Goal: Task Accomplishment & Management: Manage account settings

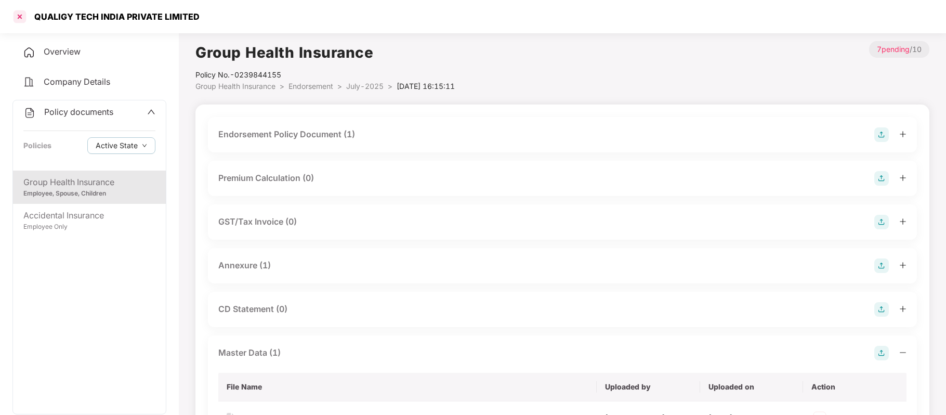
scroll to position [172, 0]
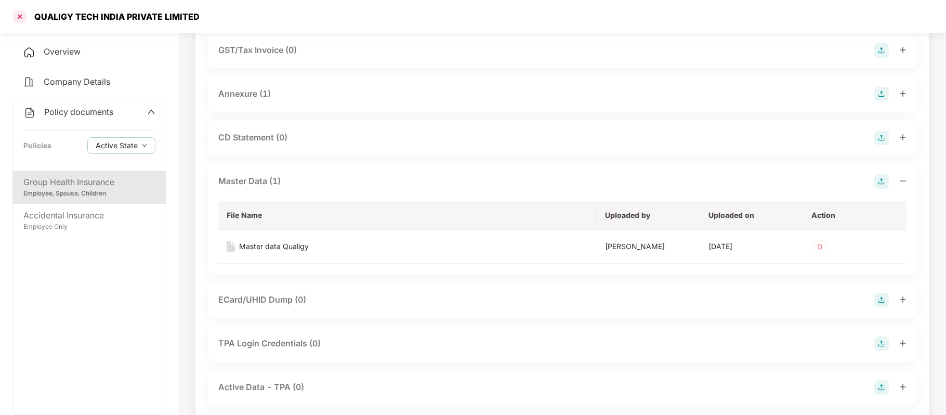
click at [23, 18] on div at bounding box center [19, 16] width 17 height 17
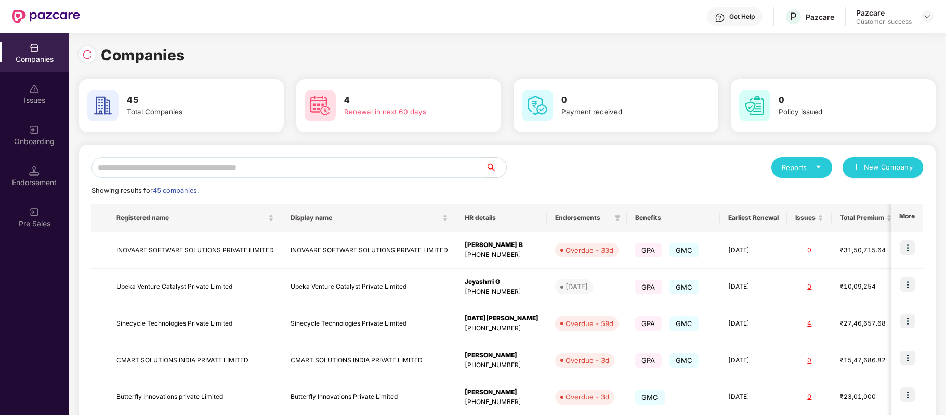
click at [226, 157] on input "text" at bounding box center [289, 167] width 394 height 21
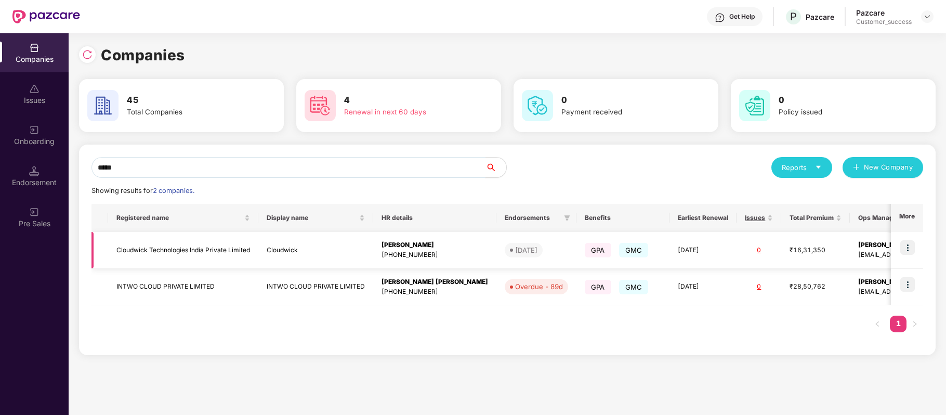
type input "*****"
click at [909, 246] on img at bounding box center [908, 247] width 15 height 15
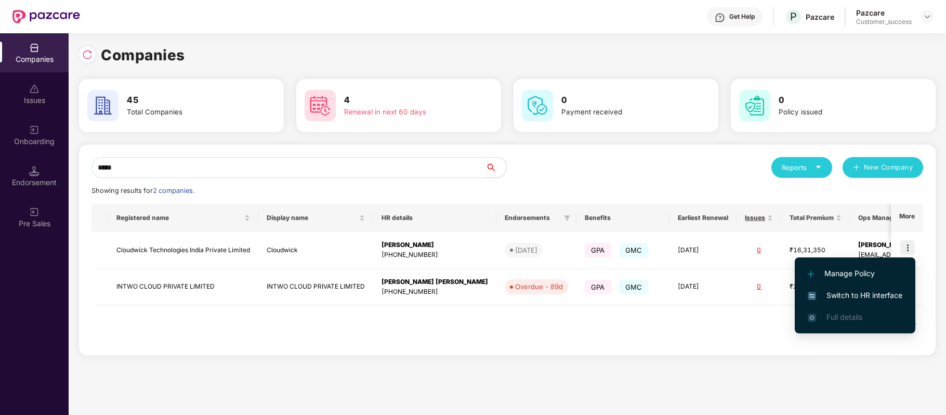
click at [884, 297] on span "Switch to HR interface" at bounding box center [855, 295] width 95 height 11
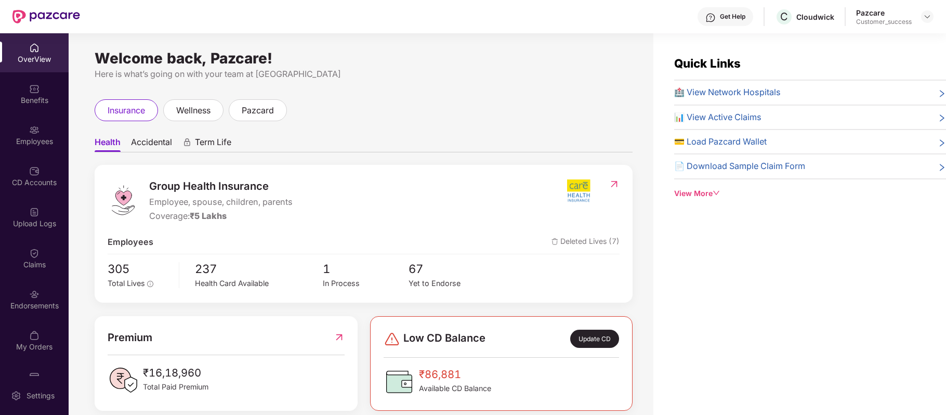
click at [44, 97] on div "Benefits" at bounding box center [34, 100] width 69 height 10
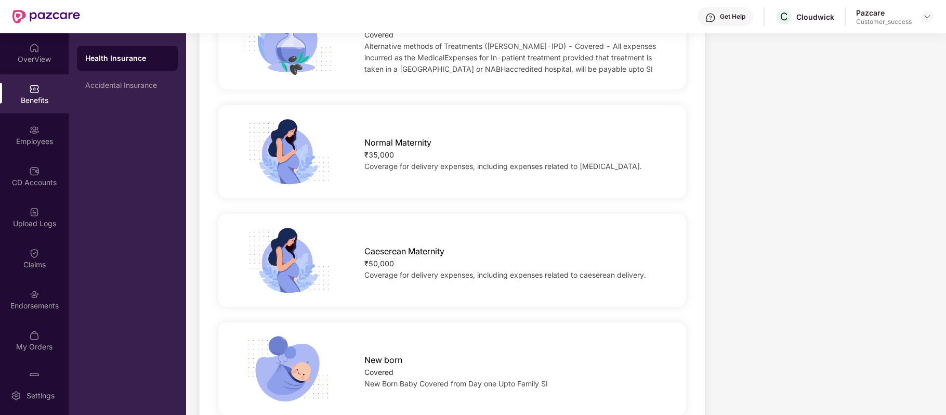
scroll to position [1122, 0]
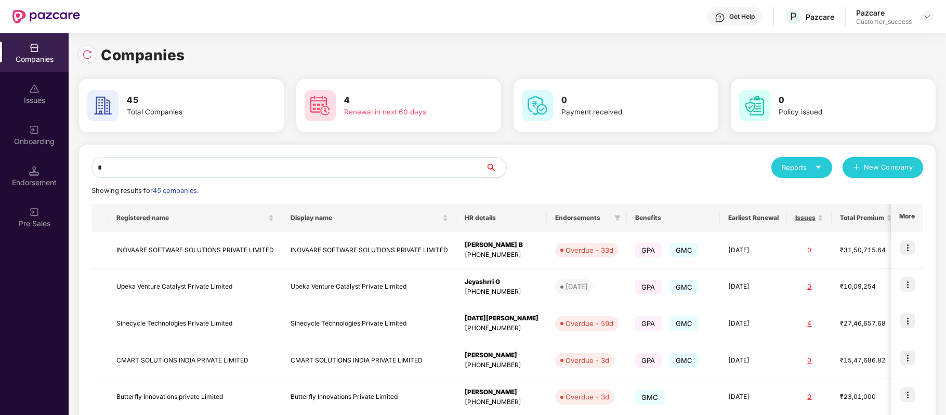
click at [241, 172] on input "*" at bounding box center [289, 167] width 394 height 21
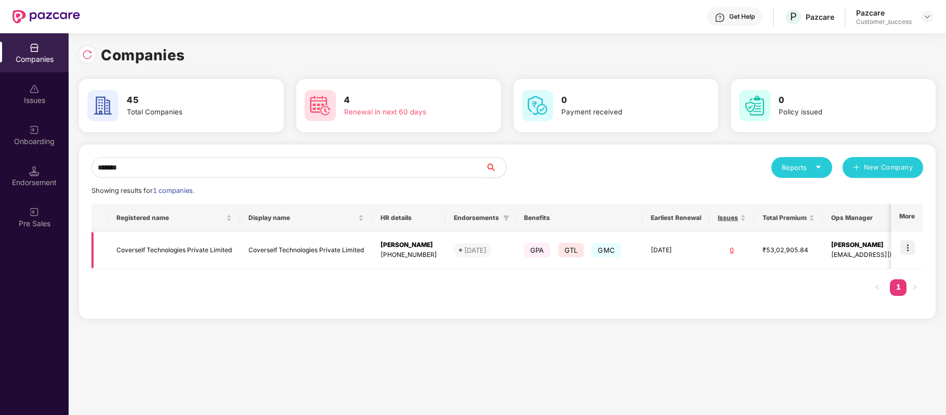
type input "*******"
click at [907, 246] on img at bounding box center [908, 247] width 15 height 15
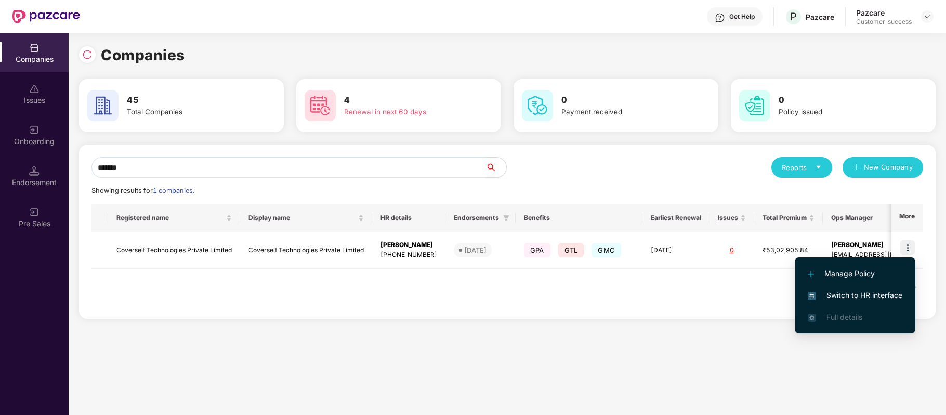
click at [885, 290] on span "Switch to HR interface" at bounding box center [855, 295] width 95 height 11
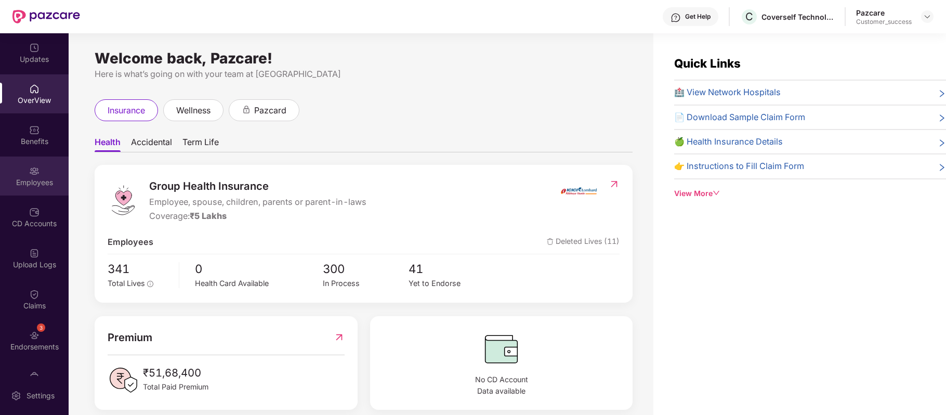
click at [33, 181] on div "Employees" at bounding box center [34, 182] width 69 height 10
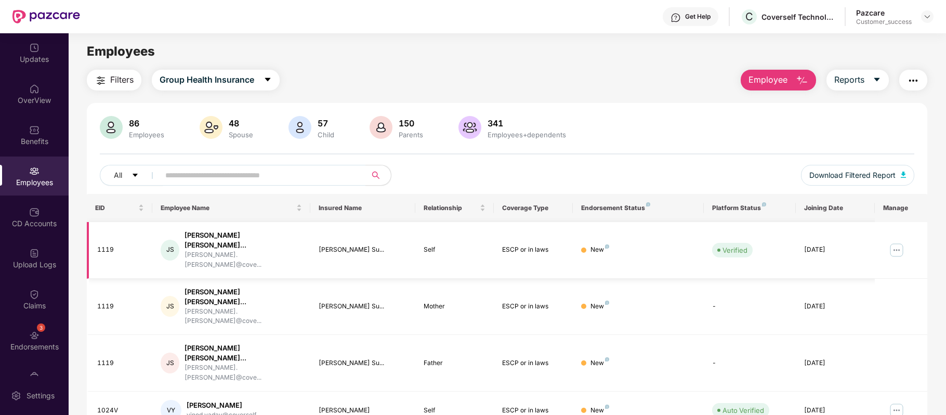
scroll to position [226, 0]
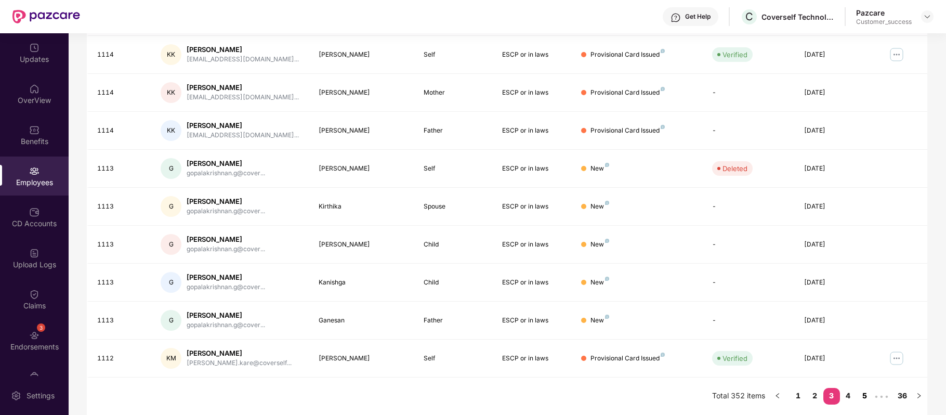
click at [870, 400] on link "5" at bounding box center [865, 396] width 17 height 16
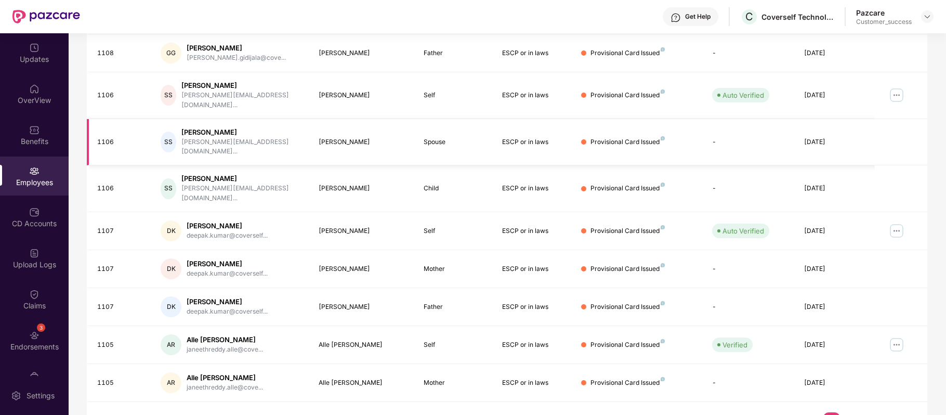
scroll to position [0, 0]
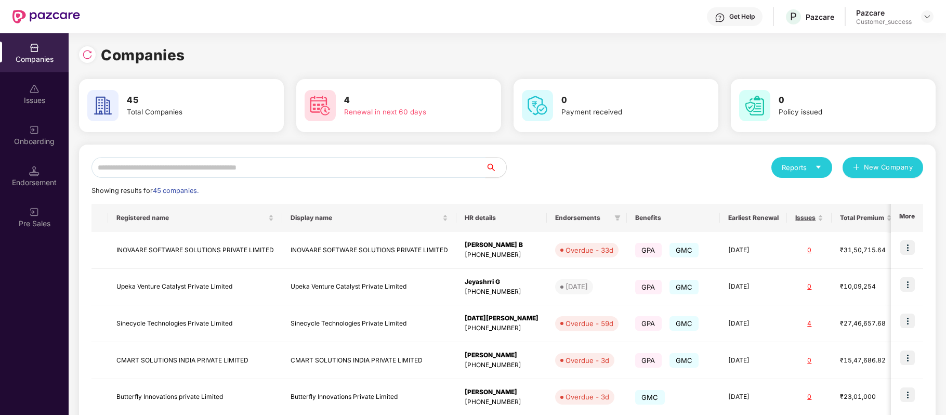
click at [254, 174] on input "text" at bounding box center [289, 167] width 394 height 21
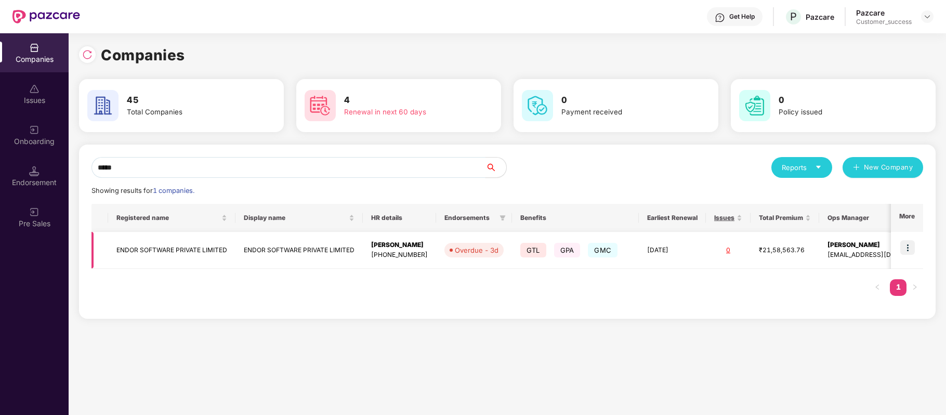
type input "*****"
click at [905, 246] on img at bounding box center [908, 247] width 15 height 15
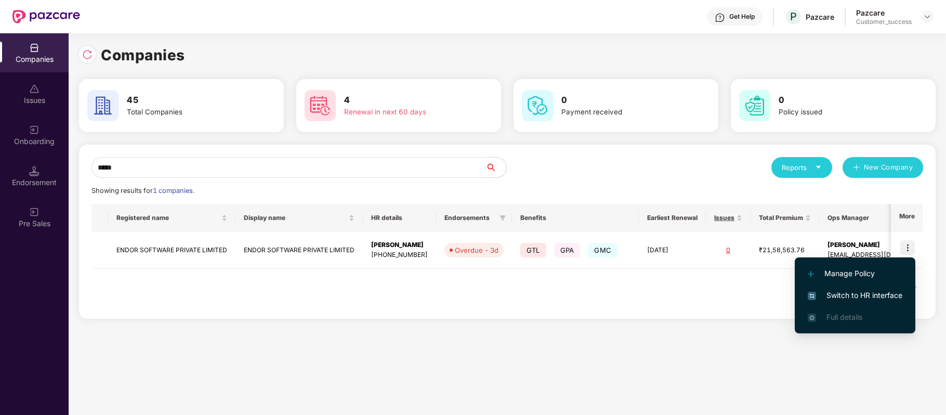
click at [892, 292] on span "Switch to HR interface" at bounding box center [855, 295] width 95 height 11
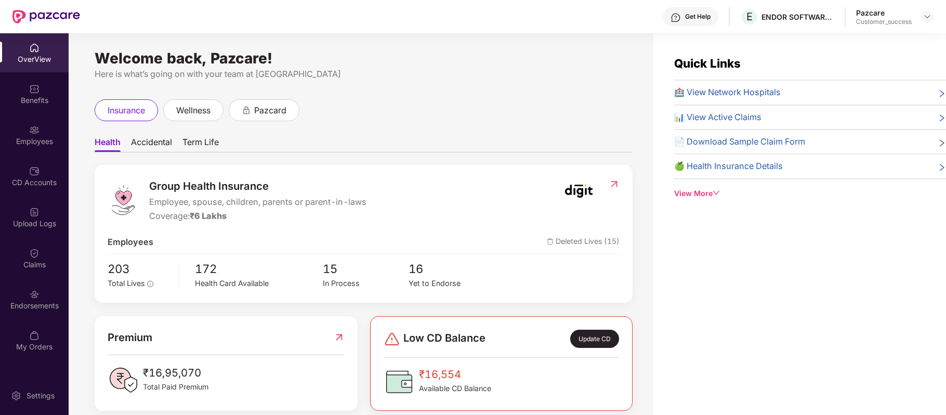
click at [38, 135] on div "Employees" at bounding box center [34, 134] width 69 height 39
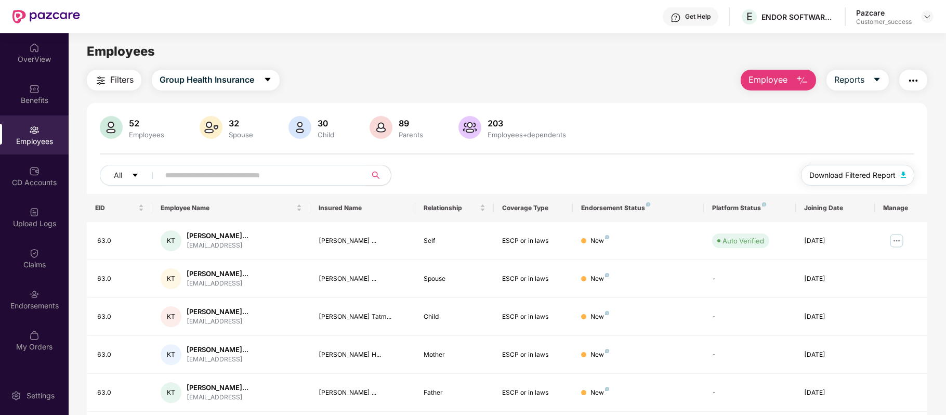
click at [839, 176] on span "Download Filtered Report" at bounding box center [853, 174] width 86 height 11
click at [34, 292] on img at bounding box center [34, 294] width 10 height 10
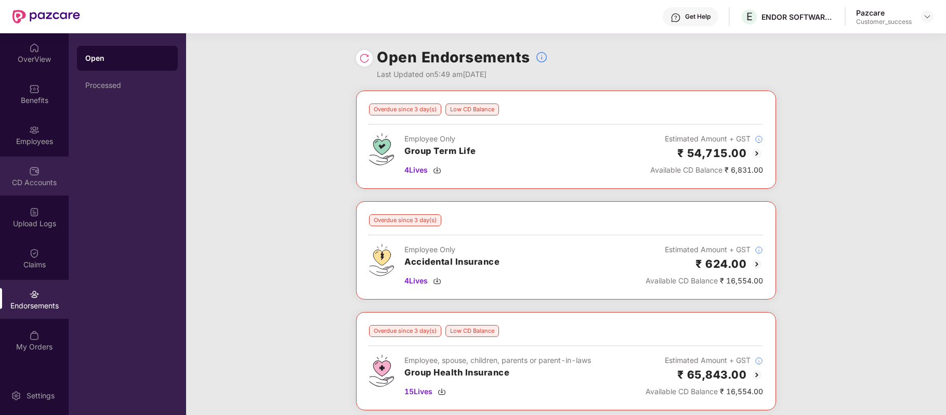
click at [38, 177] on div "CD Accounts" at bounding box center [34, 182] width 69 height 10
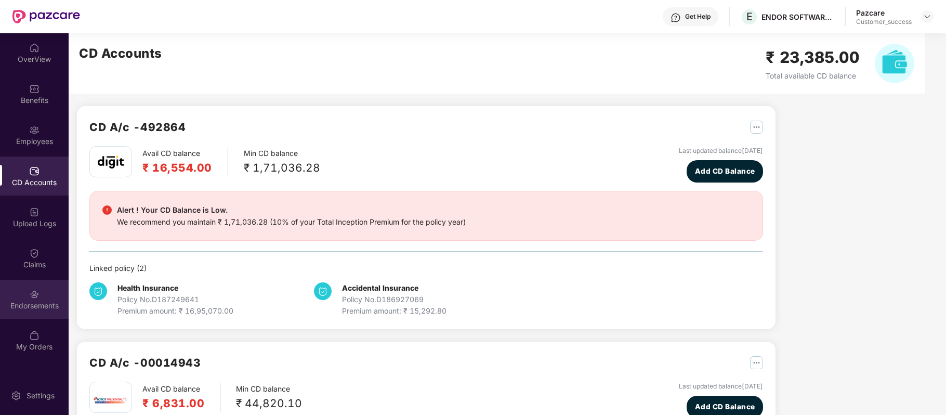
click at [32, 304] on div "Endorsements" at bounding box center [34, 306] width 69 height 10
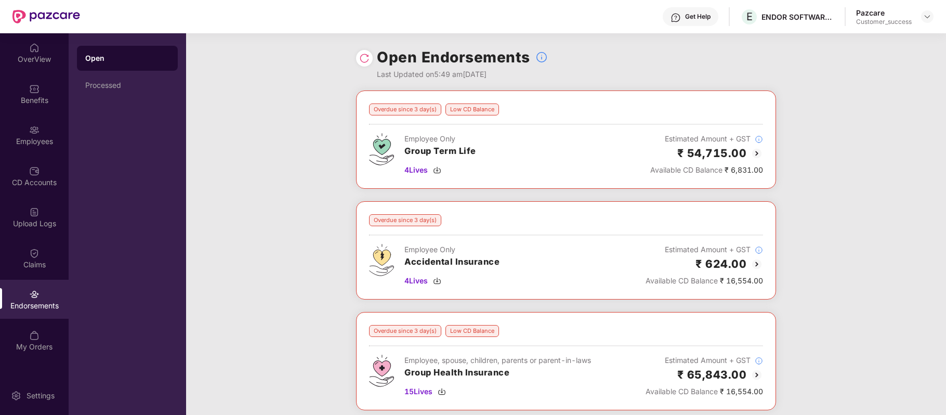
scroll to position [89, 0]
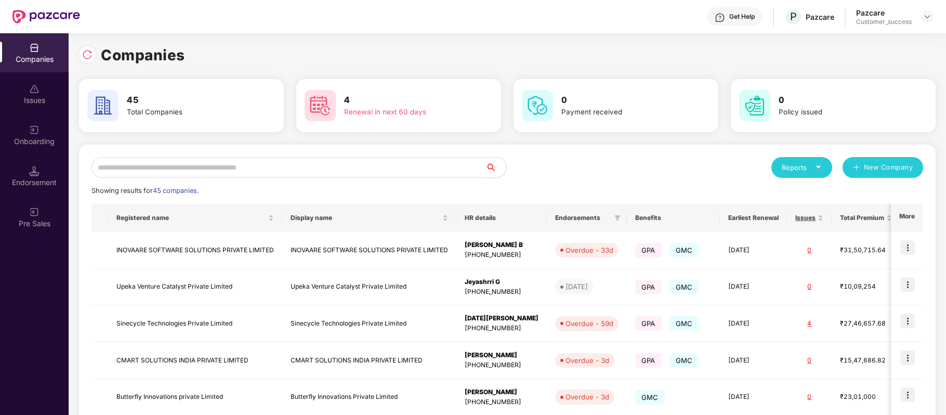
click at [296, 165] on input "text" at bounding box center [289, 167] width 394 height 21
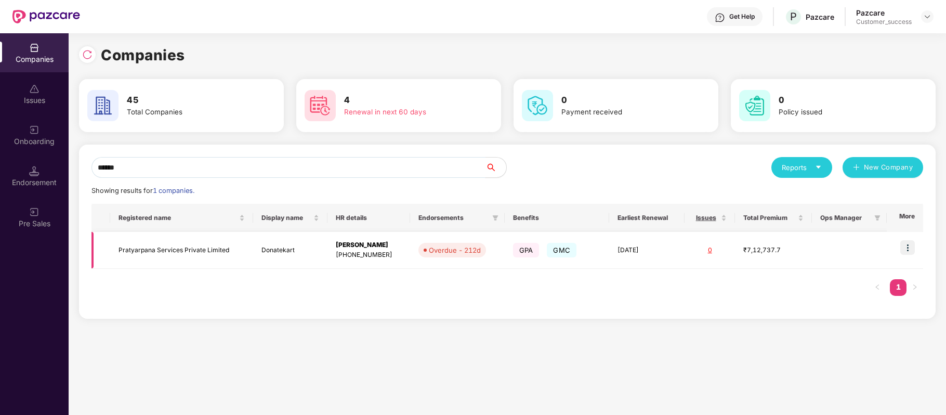
scroll to position [0, 1]
type input "******"
click at [907, 246] on img at bounding box center [908, 247] width 15 height 15
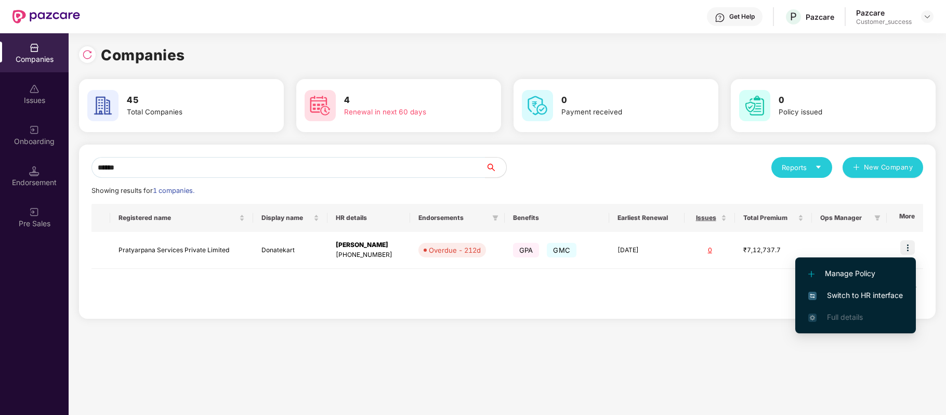
click at [829, 296] on span "Switch to HR interface" at bounding box center [855, 295] width 95 height 11
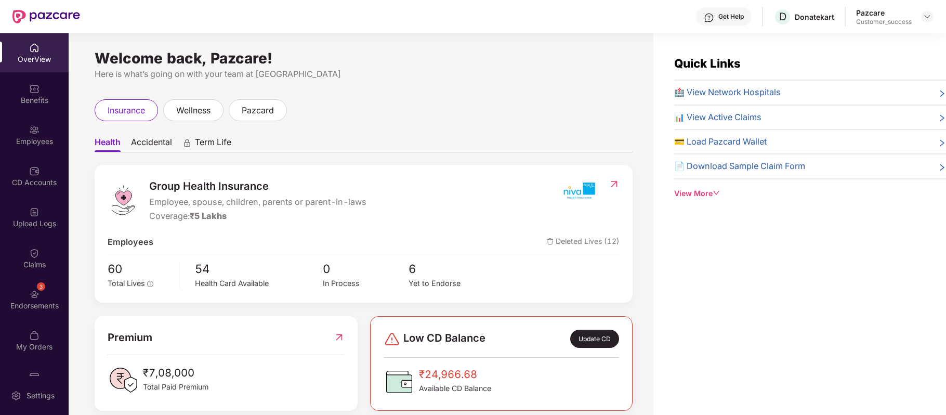
click at [42, 171] on div "CD Accounts" at bounding box center [34, 175] width 69 height 39
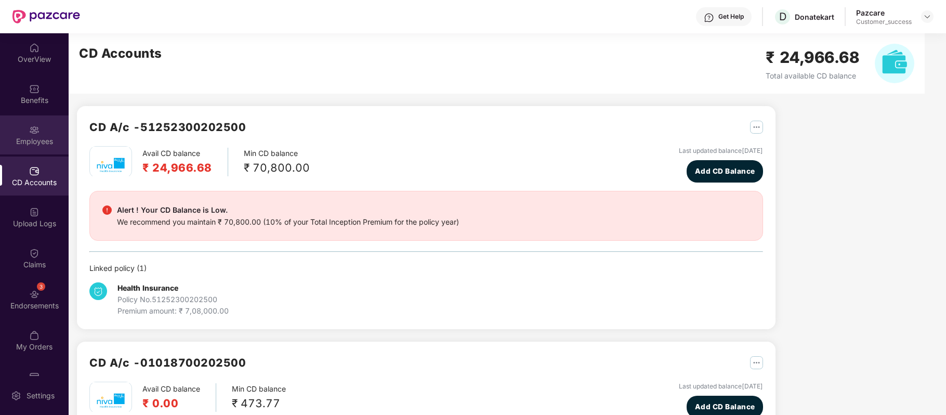
click at [42, 138] on div "Employees" at bounding box center [34, 141] width 69 height 10
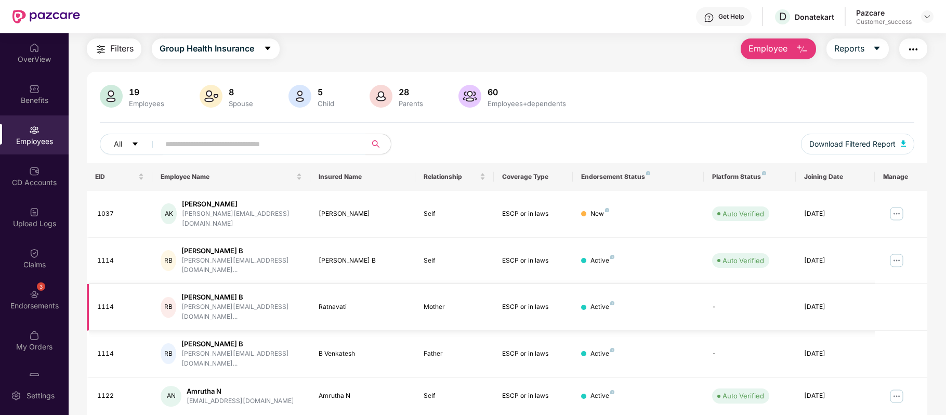
scroll to position [26, 0]
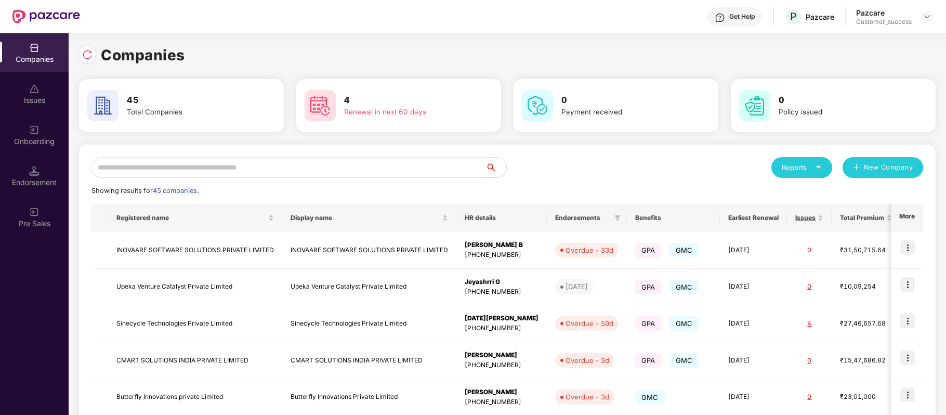
scroll to position [0, 1]
click at [256, 161] on input "text" at bounding box center [289, 167] width 394 height 21
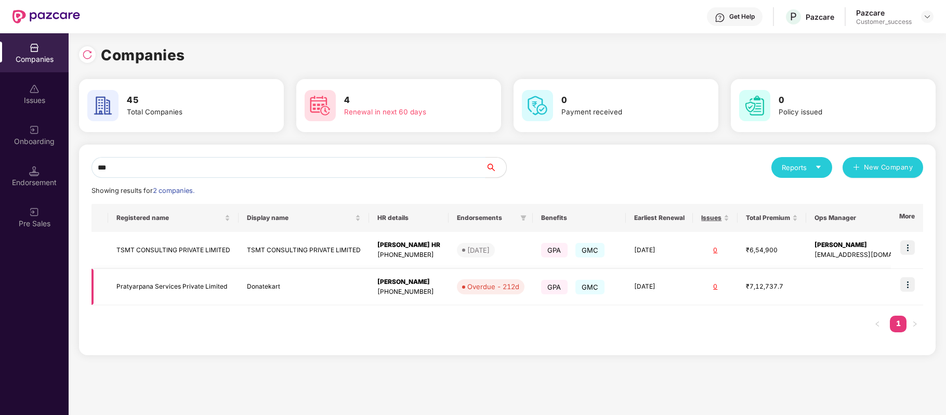
type input "***"
drag, startPoint x: 112, startPoint y: 289, endPoint x: 233, endPoint y: 290, distance: 121.1
click at [233, 290] on td "Pratyarpana Services Private Limited" at bounding box center [173, 287] width 131 height 37
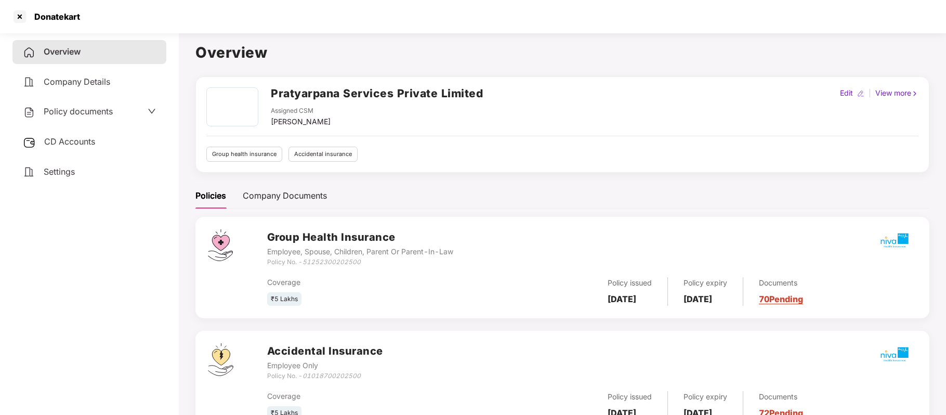
click at [311, 90] on h2 "Pratyarpana Services Private Limited" at bounding box center [377, 93] width 212 height 17
copy h2 "Pratyarpana"
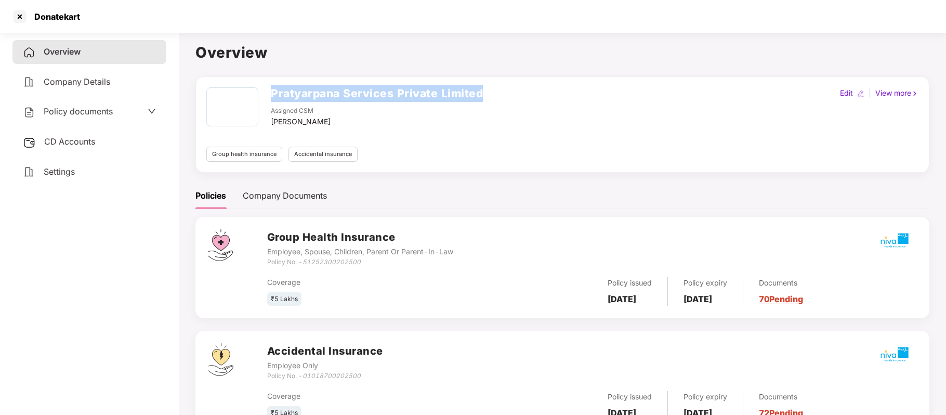
drag, startPoint x: 504, startPoint y: 93, endPoint x: 270, endPoint y: 84, distance: 233.6
click at [270, 84] on div "Pratyarpana Services Private Limited Assigned CSM [PERSON_NAME] Edit | View mor…" at bounding box center [562, 124] width 734 height 96
copy h2 "Pratyarpana Services Private Limited"
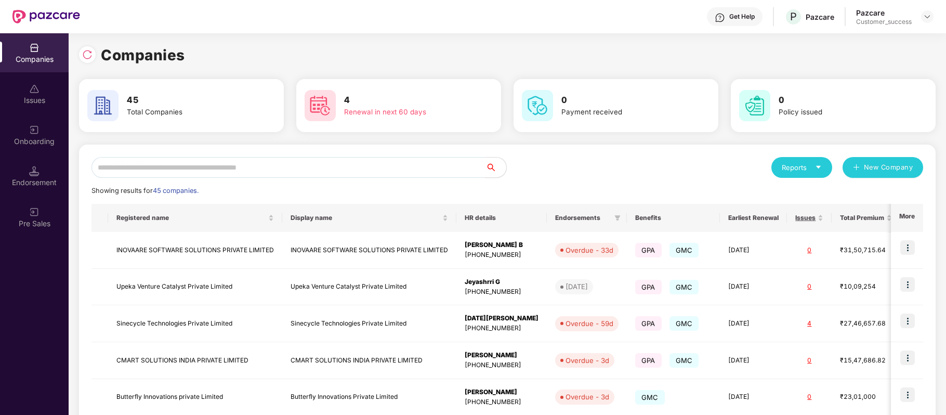
scroll to position [0, 1]
click at [279, 168] on input "text" at bounding box center [289, 167] width 394 height 21
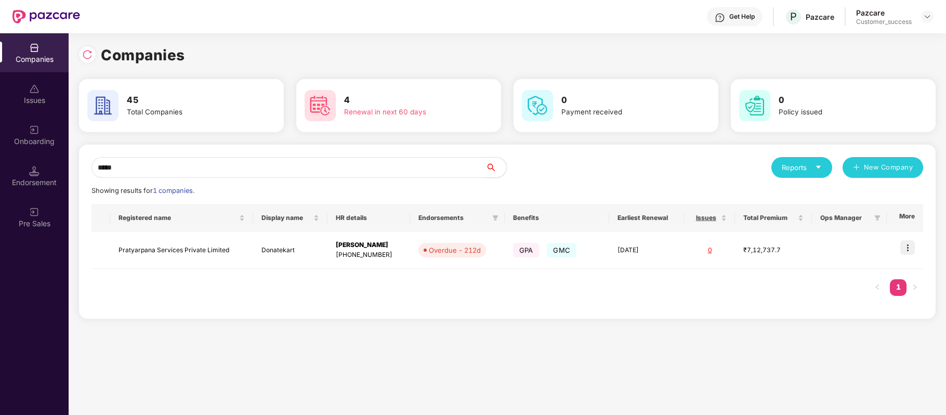
type input "*****"
click at [140, 251] on td "Pratyarpana Services Private Limited" at bounding box center [181, 250] width 143 height 37
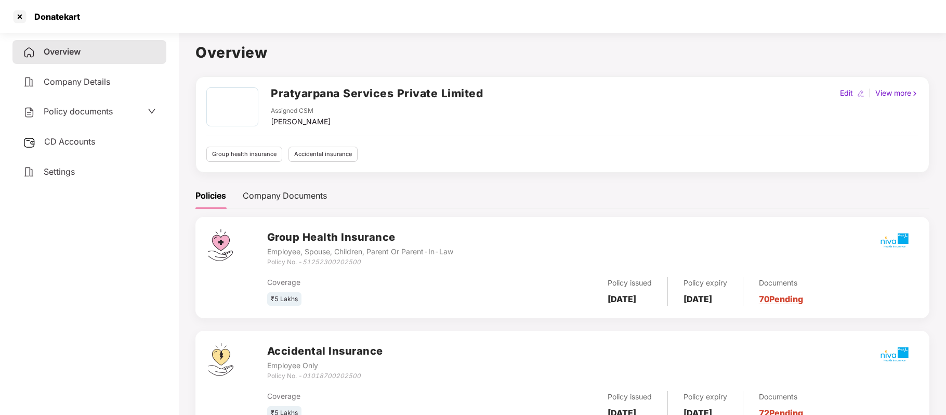
click at [308, 98] on h2 "Pratyarpana Services Private Limited" at bounding box center [377, 93] width 212 height 17
copy h2 "Pratyarpana"
click at [308, 98] on h2 "Pratyarpana Services Private Limited" at bounding box center [377, 93] width 212 height 17
click at [92, 113] on span "Policy documents" at bounding box center [78, 111] width 69 height 10
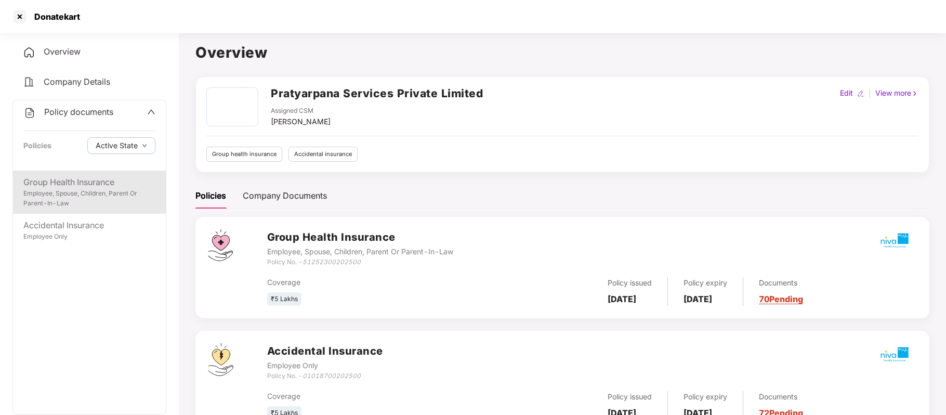
click at [86, 207] on div "Employee, Spouse, Children, Parent Or Parent-In-Law" at bounding box center [89, 199] width 132 height 20
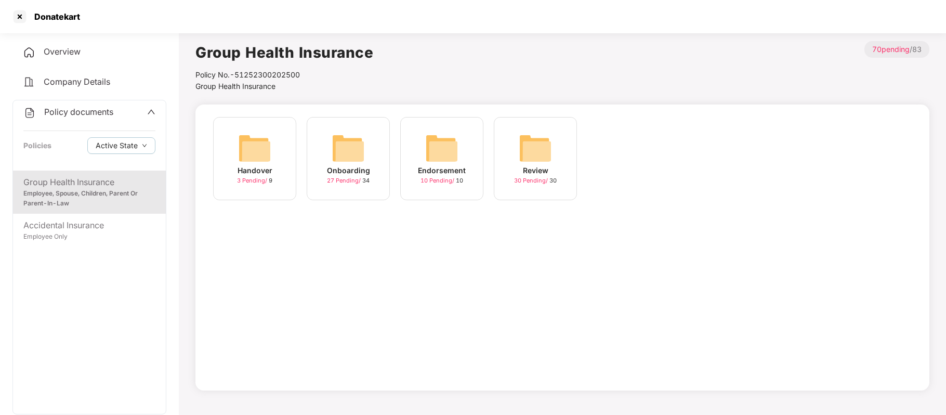
click at [355, 169] on div "Onboarding" at bounding box center [348, 170] width 43 height 11
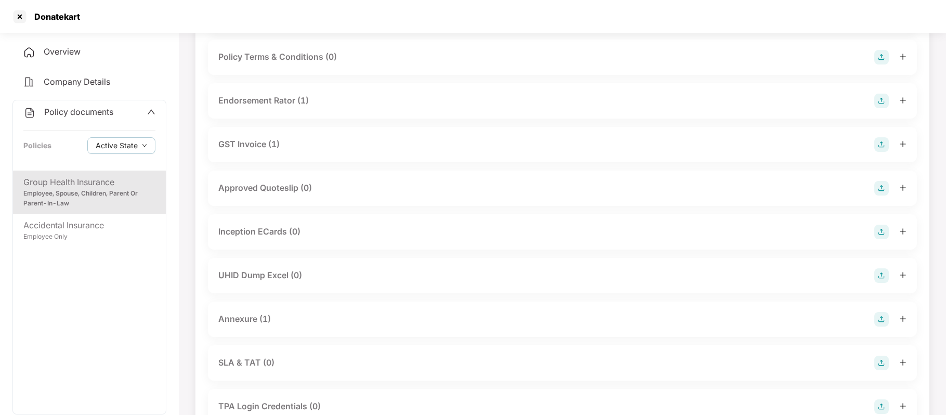
scroll to position [296, 0]
click at [99, 233] on div "Employee Only" at bounding box center [89, 237] width 132 height 10
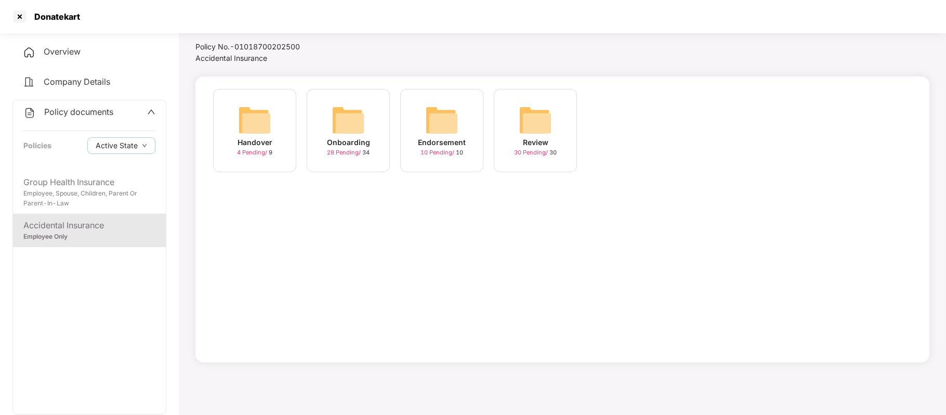
click at [346, 139] on div "Onboarding" at bounding box center [348, 142] width 43 height 11
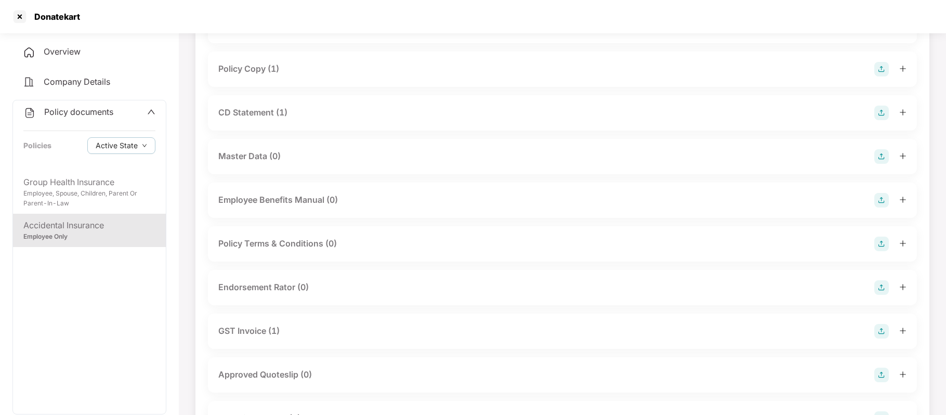
scroll to position [109, 0]
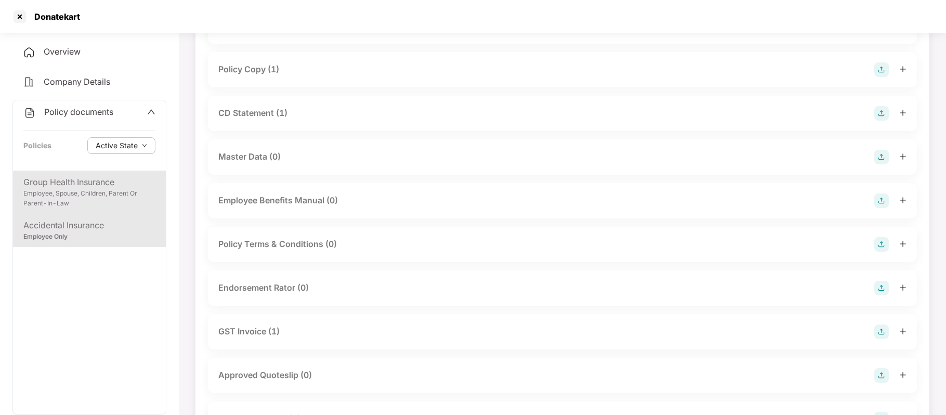
click at [97, 192] on div "Employee, Spouse, Children, Parent Or Parent-In-Law" at bounding box center [89, 199] width 132 height 20
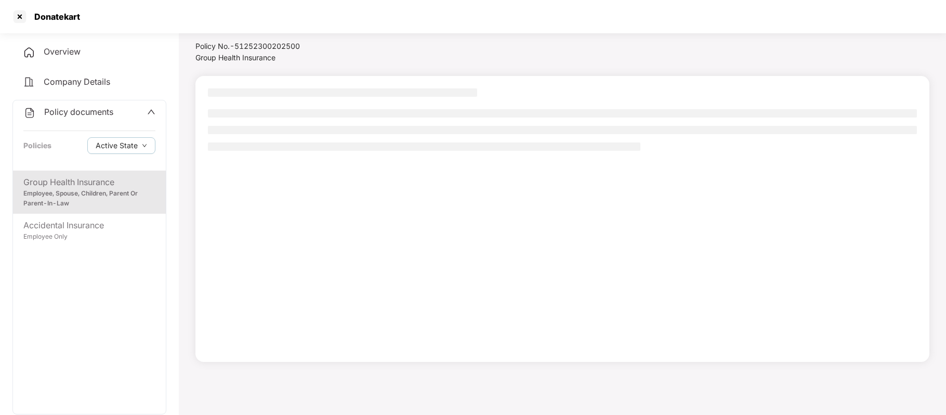
scroll to position [28, 0]
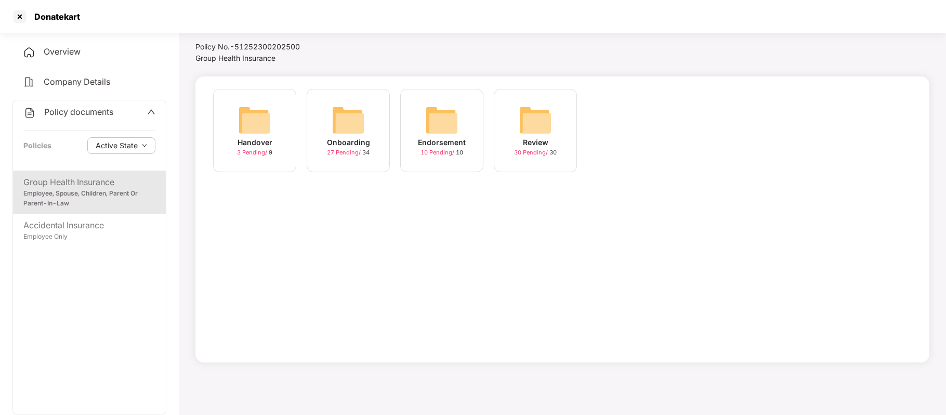
click at [354, 150] on span "27 Pending /" at bounding box center [344, 152] width 35 height 7
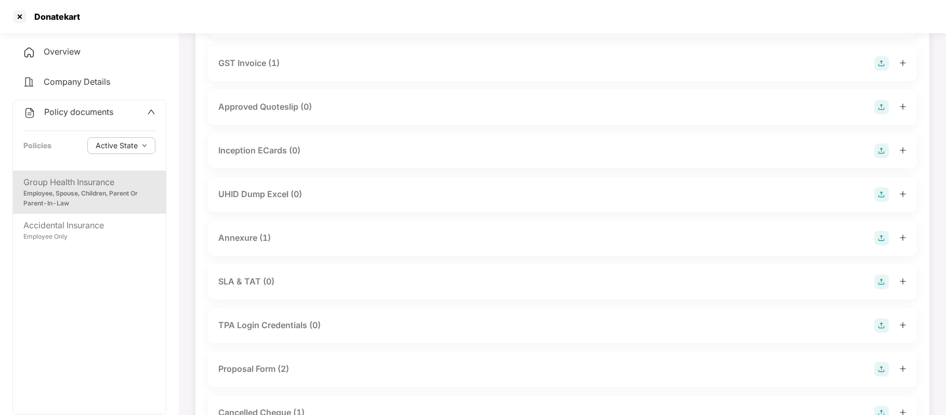
scroll to position [377, 0]
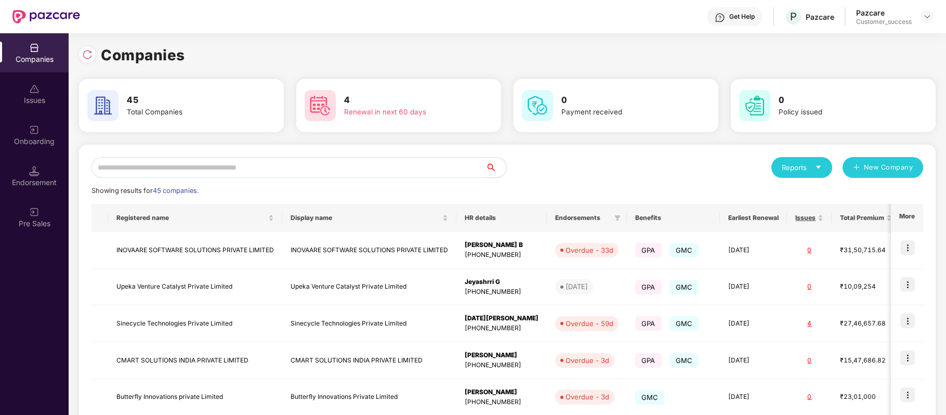
click at [331, 169] on input "text" at bounding box center [289, 167] width 394 height 21
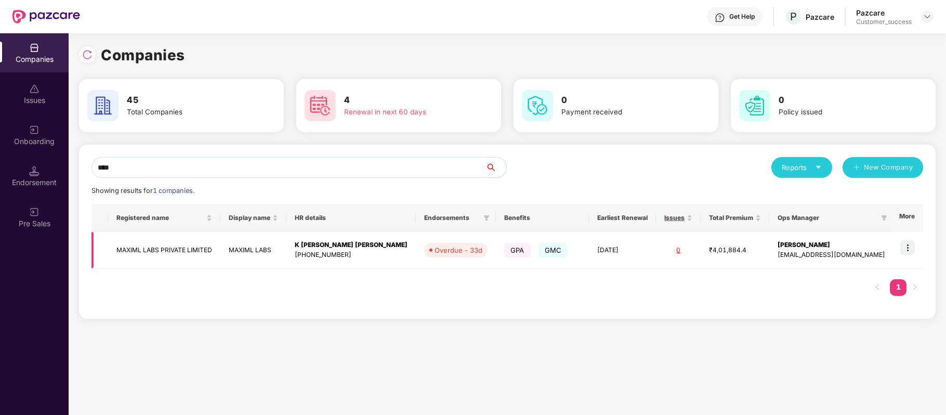
type input "****"
click at [909, 246] on img at bounding box center [908, 247] width 15 height 15
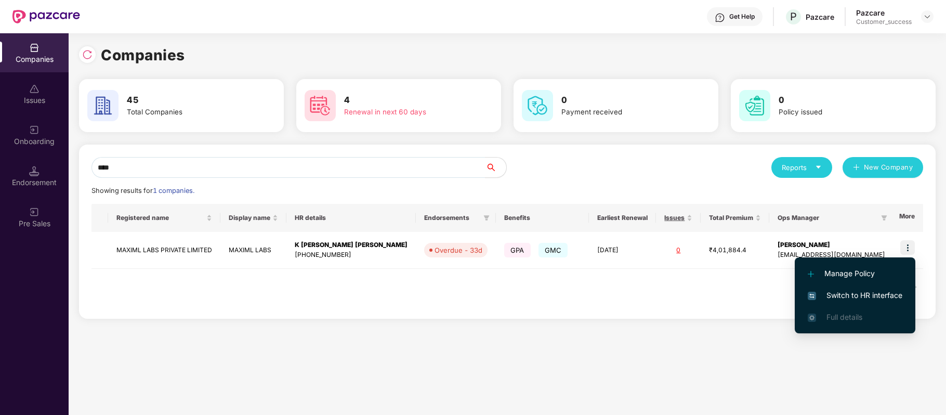
click at [886, 292] on span "Switch to HR interface" at bounding box center [855, 295] width 95 height 11
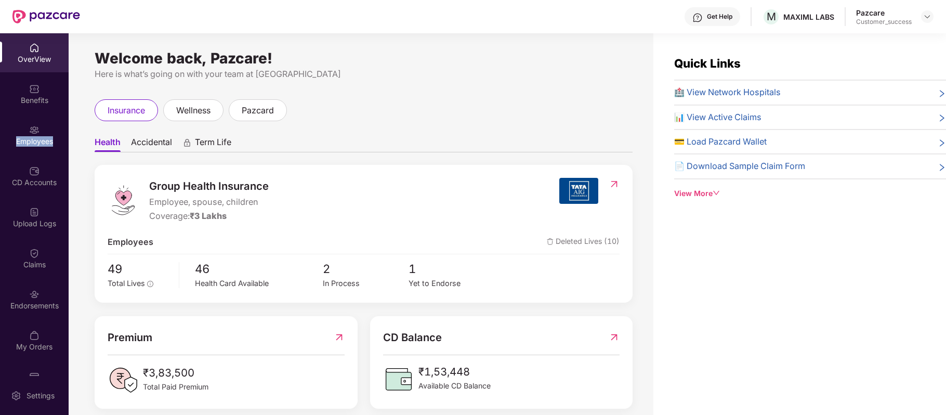
click at [23, 134] on div "Employees" at bounding box center [34, 134] width 69 height 39
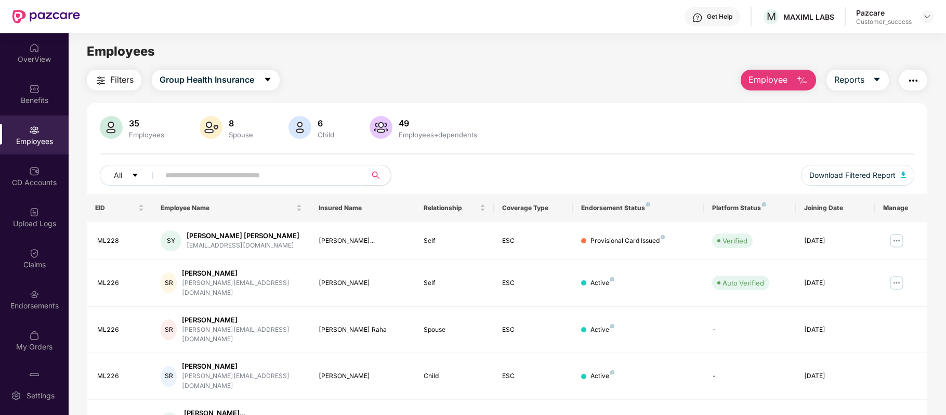
click at [179, 175] on input "text" at bounding box center [258, 175] width 187 height 16
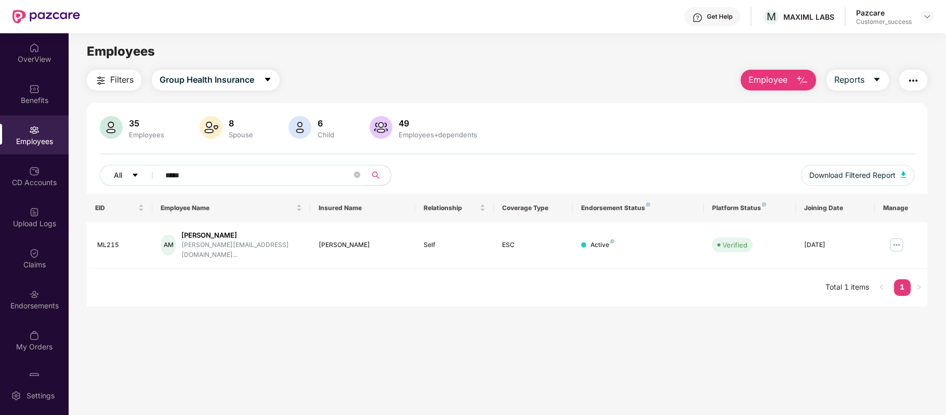
drag, startPoint x: 195, startPoint y: 171, endPoint x: 152, endPoint y: 169, distance: 43.2
click at [152, 169] on div "All *****" at bounding box center [337, 175] width 475 height 21
paste input "**********"
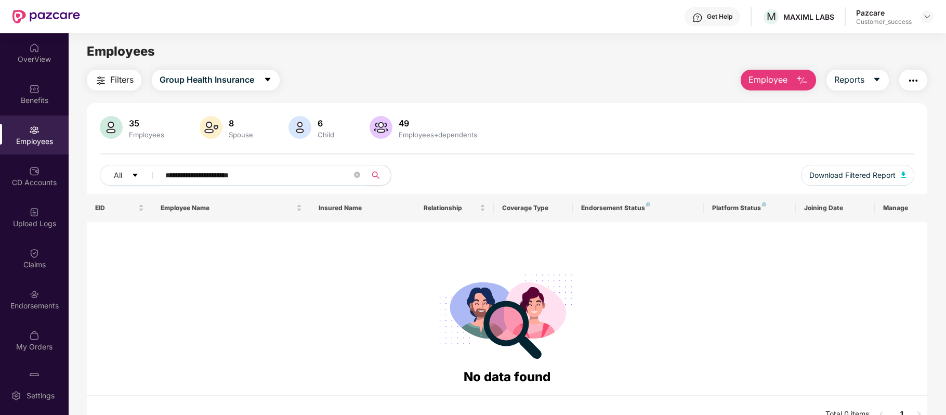
click at [169, 177] on input "**********" at bounding box center [258, 175] width 187 height 16
type input "**********"
click at [244, 82] on span "Group Health Insurance" at bounding box center [207, 79] width 95 height 13
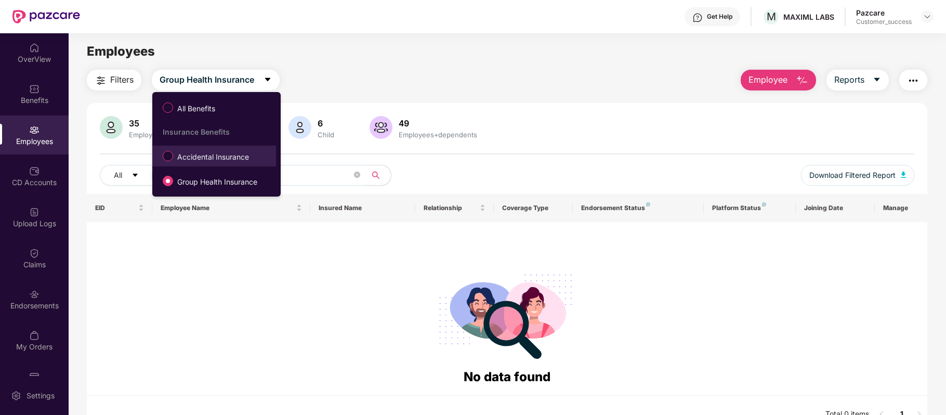
click at [231, 161] on span "Accidental Insurance" at bounding box center [213, 156] width 80 height 11
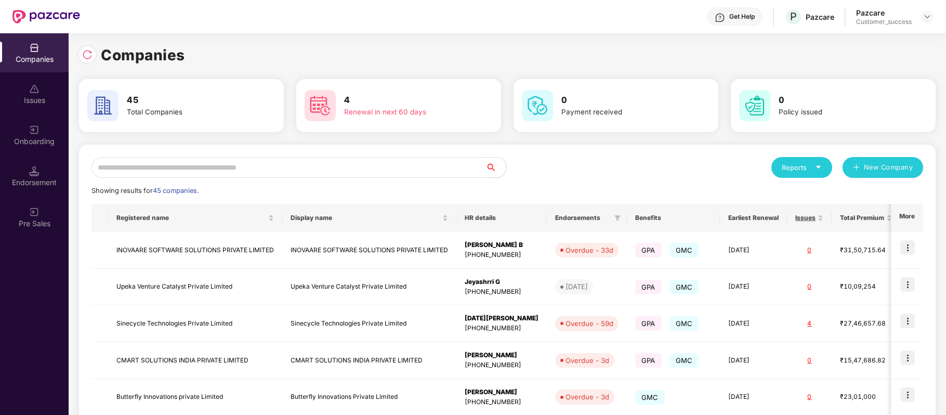
click at [319, 169] on input "text" at bounding box center [289, 167] width 394 height 21
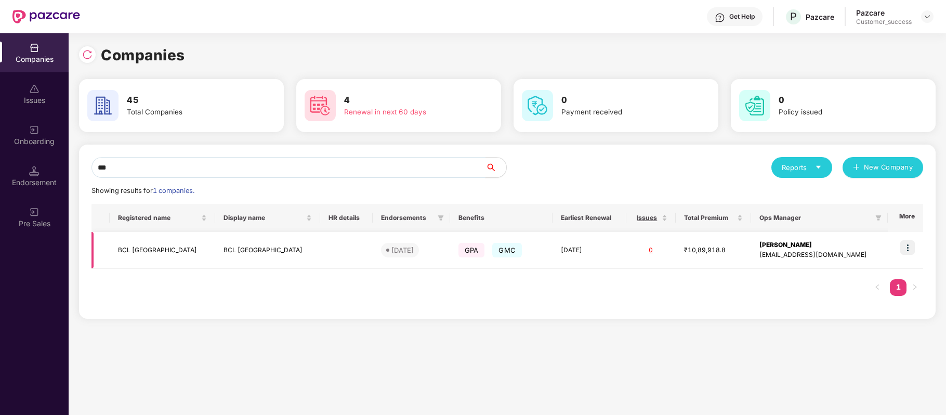
type input "***"
click at [911, 243] on img at bounding box center [908, 247] width 15 height 15
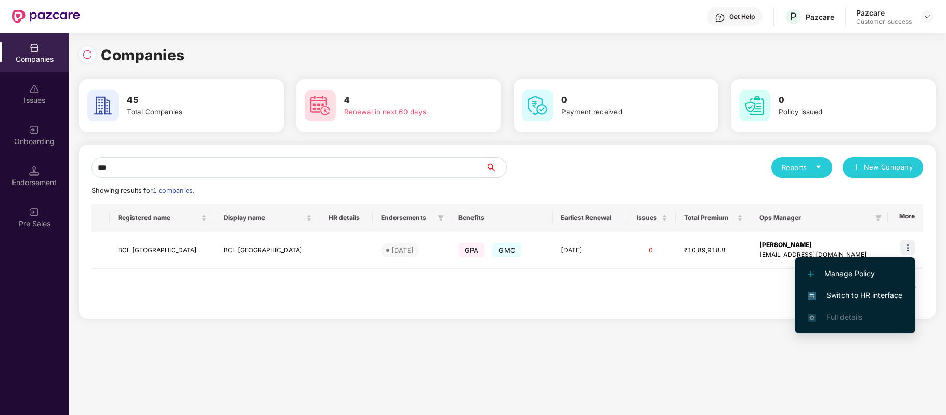
click at [893, 306] on li "Full details" at bounding box center [855, 317] width 121 height 22
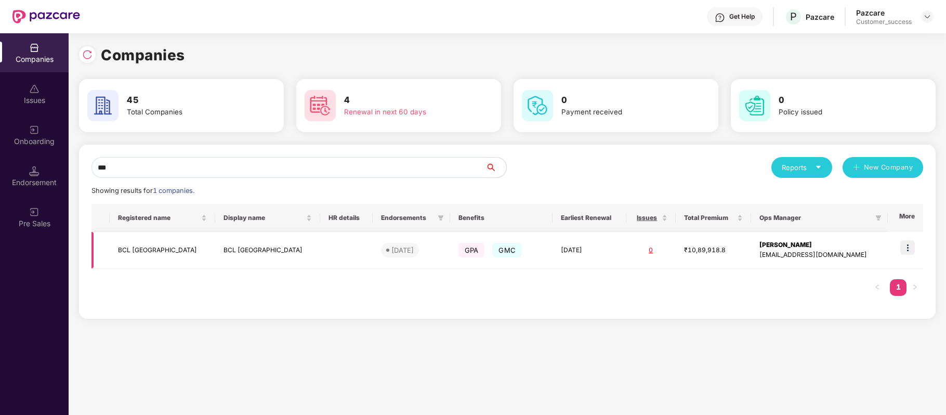
click at [911, 251] on img at bounding box center [908, 247] width 15 height 15
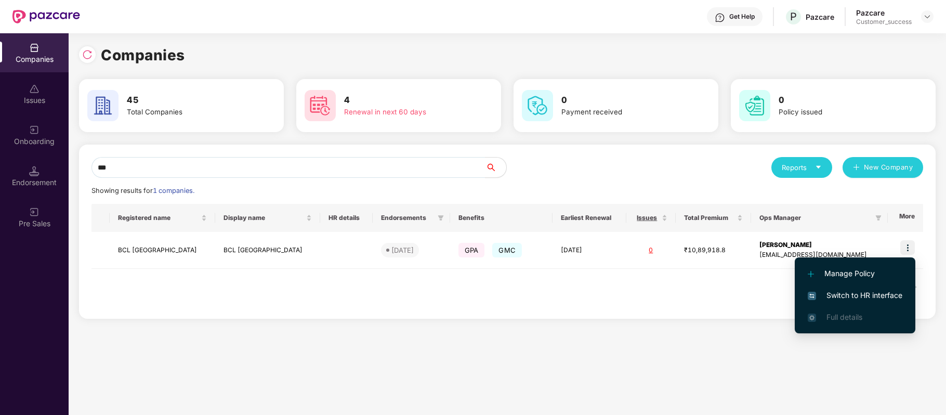
click at [852, 298] on span "Switch to HR interface" at bounding box center [855, 295] width 95 height 11
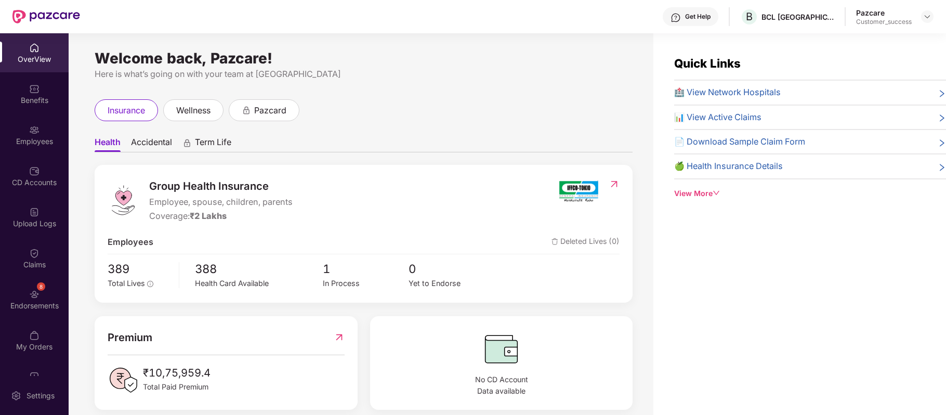
click at [17, 140] on div "Employees" at bounding box center [34, 141] width 69 height 10
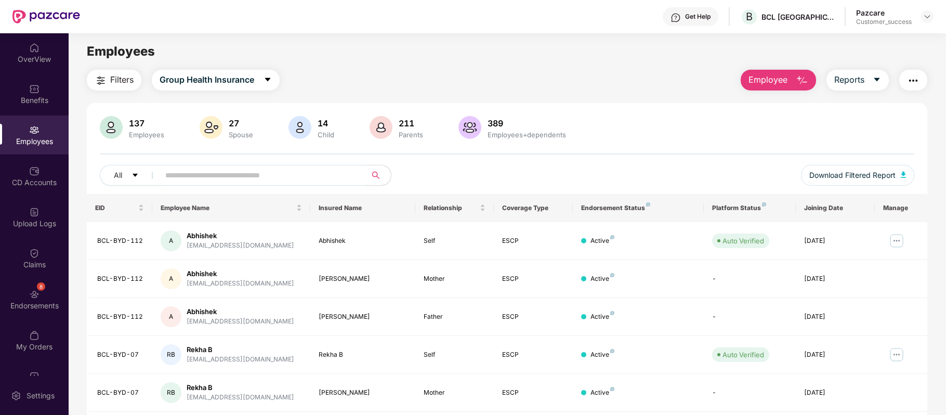
click at [200, 178] on input "text" at bounding box center [258, 175] width 187 height 16
paste input "******"
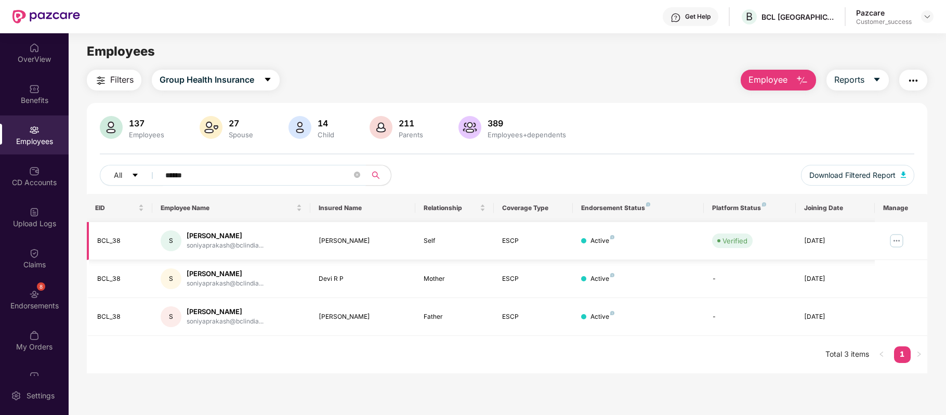
type input "******"
click at [897, 242] on img at bounding box center [897, 240] width 17 height 17
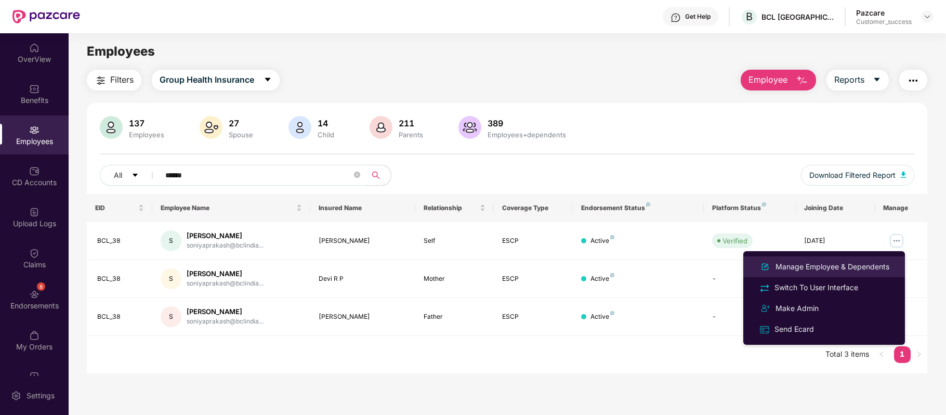
click at [847, 264] on div "Manage Employee & Dependents" at bounding box center [833, 266] width 118 height 11
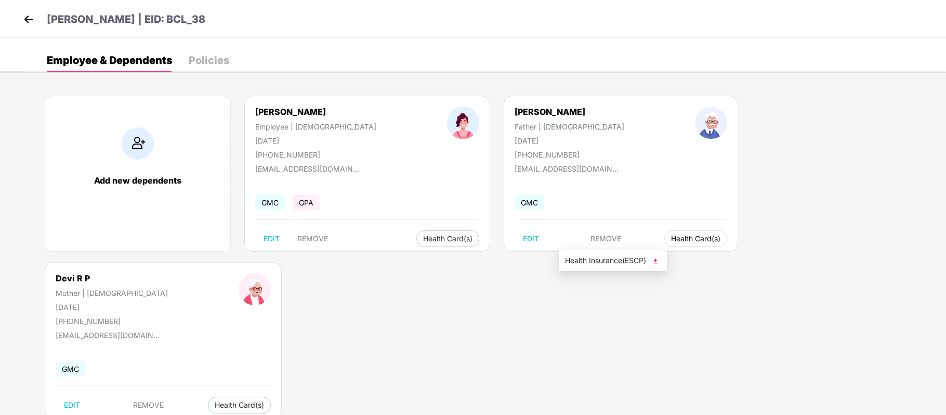
click at [671, 241] on span "Health Card(s)" at bounding box center [695, 238] width 49 height 5
click at [576, 259] on span "Health Insurance(ESCP)" at bounding box center [613, 260] width 96 height 11
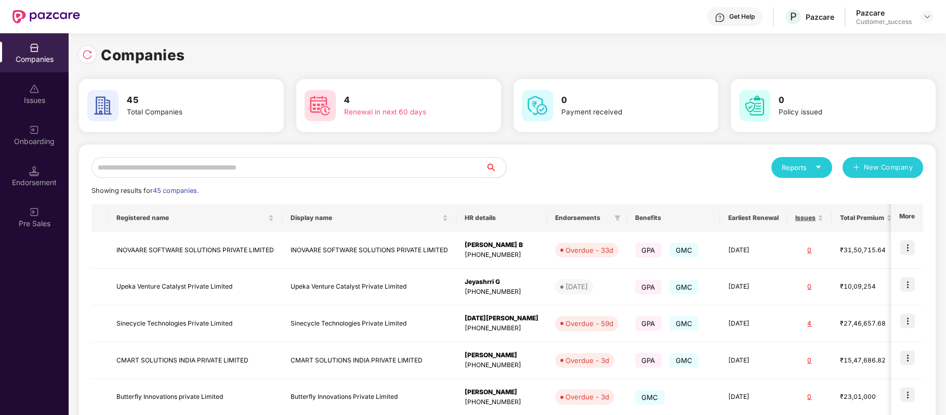
click at [260, 163] on input "text" at bounding box center [289, 167] width 394 height 21
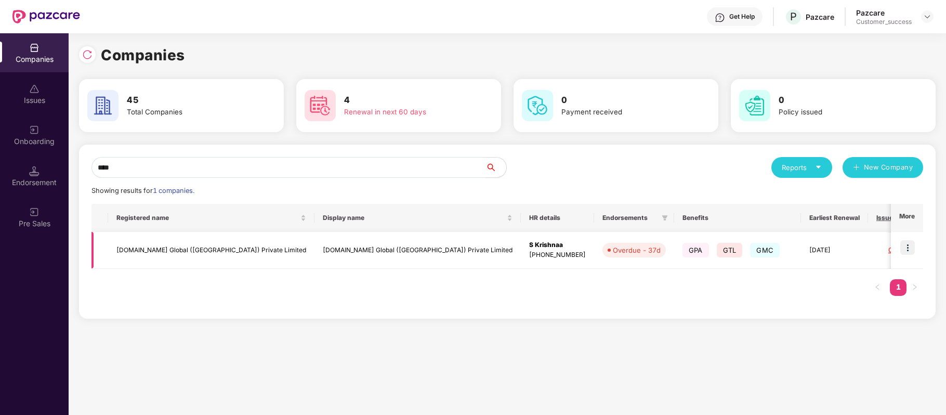
type input "****"
click at [910, 244] on img at bounding box center [908, 247] width 15 height 15
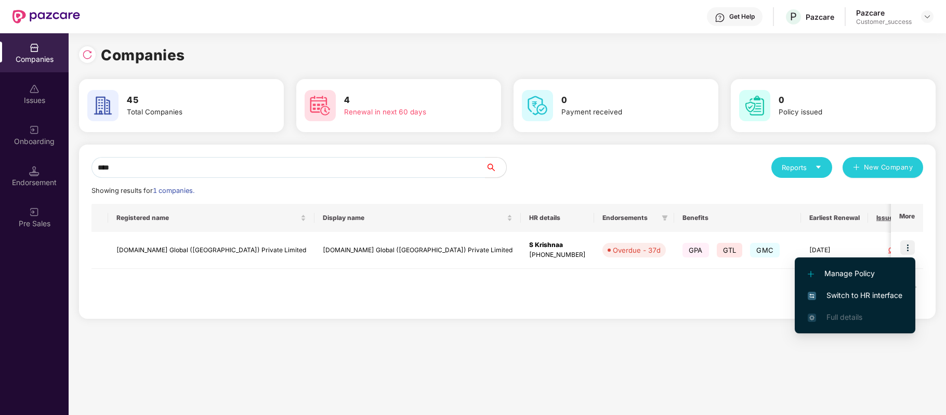
click at [895, 290] on span "Switch to HR interface" at bounding box center [855, 295] width 95 height 11
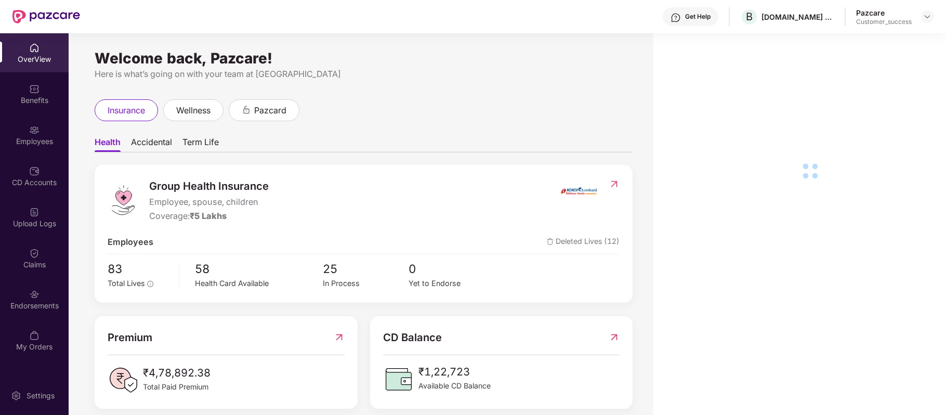
click at [31, 139] on div "Employees" at bounding box center [34, 141] width 69 height 10
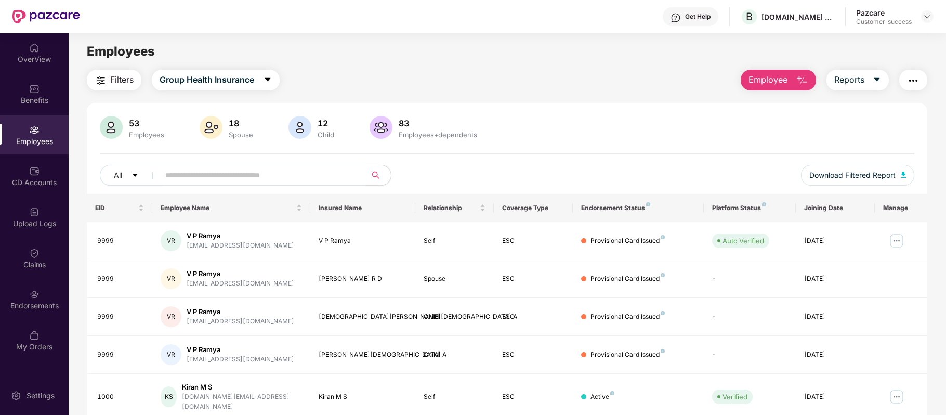
click at [31, 139] on div "Employees" at bounding box center [34, 141] width 69 height 10
click at [198, 173] on input "text" at bounding box center [258, 175] width 187 height 16
paste input "**********"
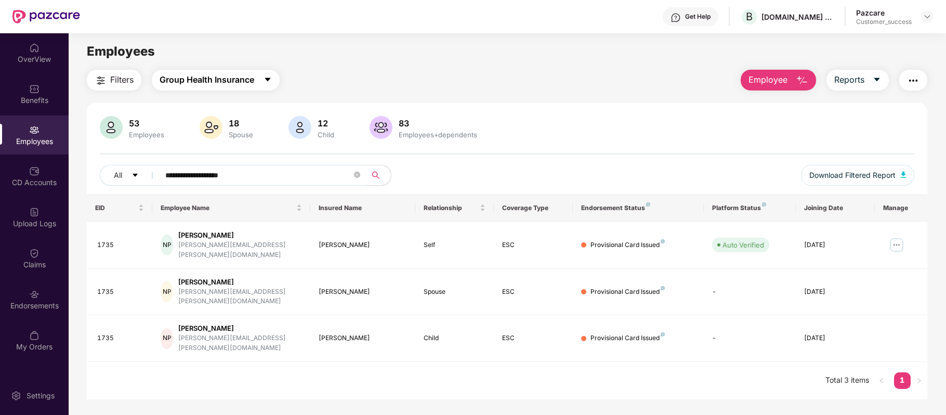
type input "**********"
click at [267, 80] on icon "caret-down" at bounding box center [268, 79] width 8 height 8
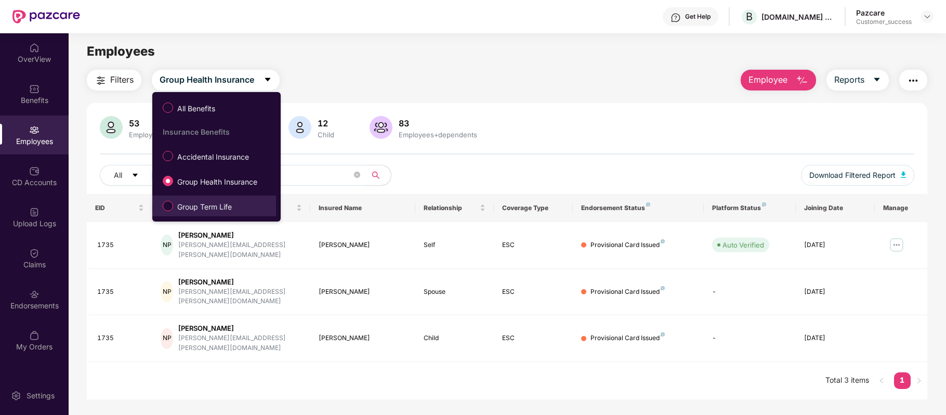
click at [216, 200] on label "Group Term Life" at bounding box center [200, 206] width 84 height 18
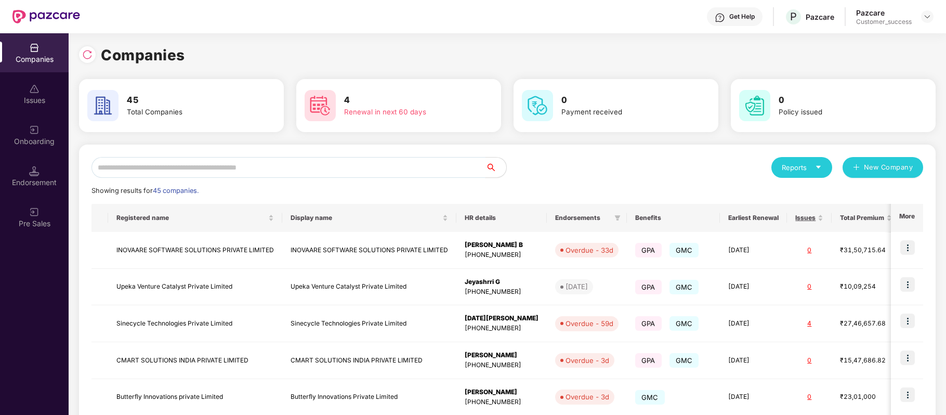
click at [238, 167] on input "text" at bounding box center [289, 167] width 394 height 21
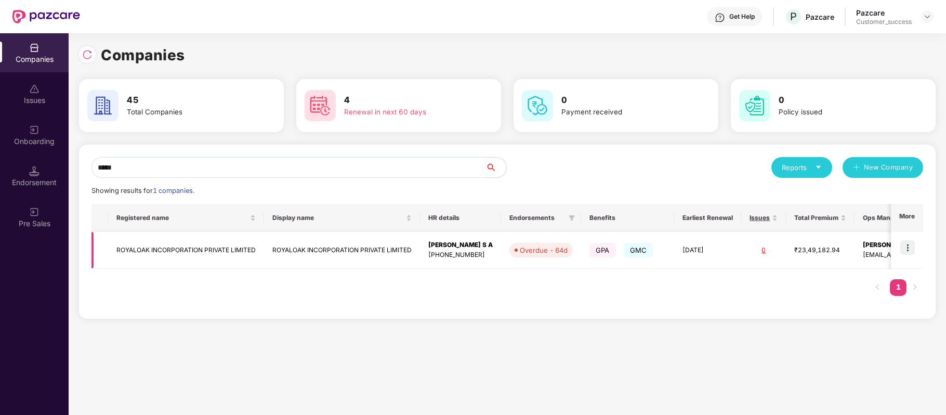
type input "*****"
click at [911, 248] on img at bounding box center [908, 247] width 15 height 15
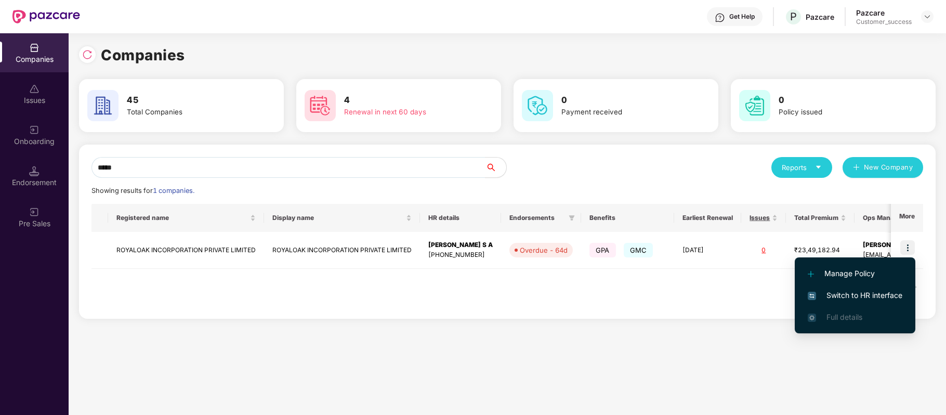
click at [884, 292] on span "Switch to HR interface" at bounding box center [855, 295] width 95 height 11
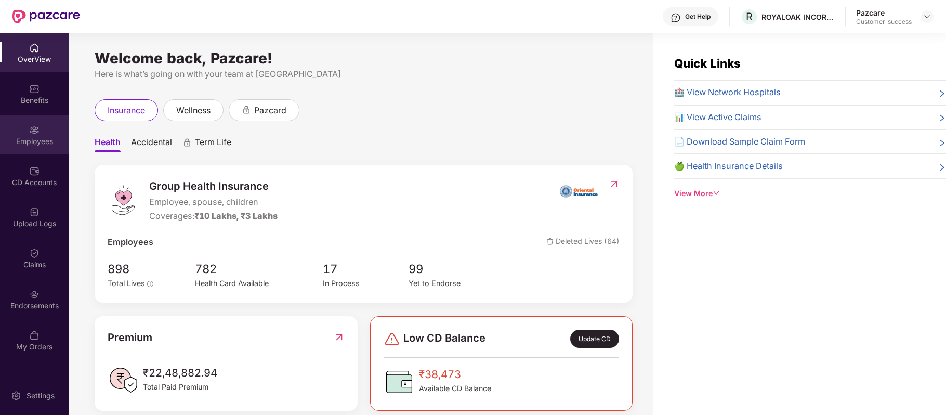
click at [37, 135] on div "Employees" at bounding box center [34, 134] width 69 height 39
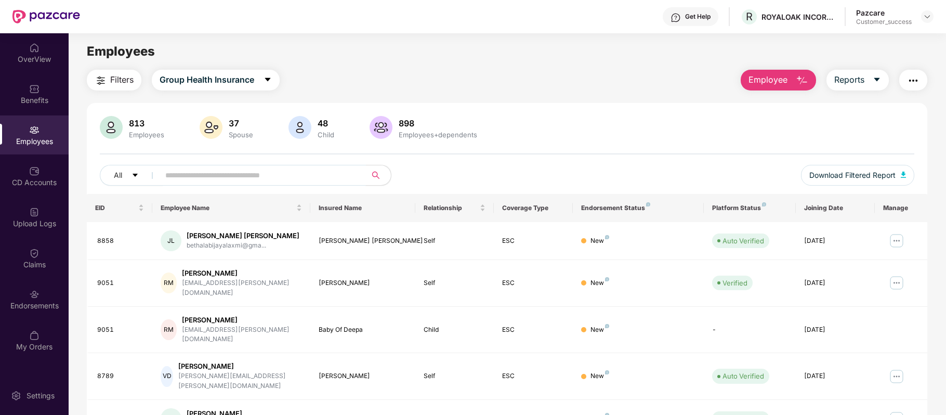
click at [188, 168] on input "text" at bounding box center [258, 175] width 187 height 16
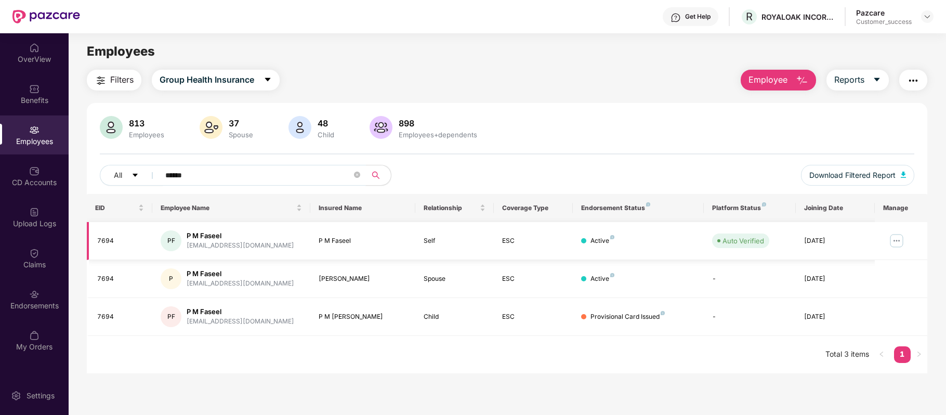
type input "******"
click at [889, 242] on img at bounding box center [897, 240] width 17 height 17
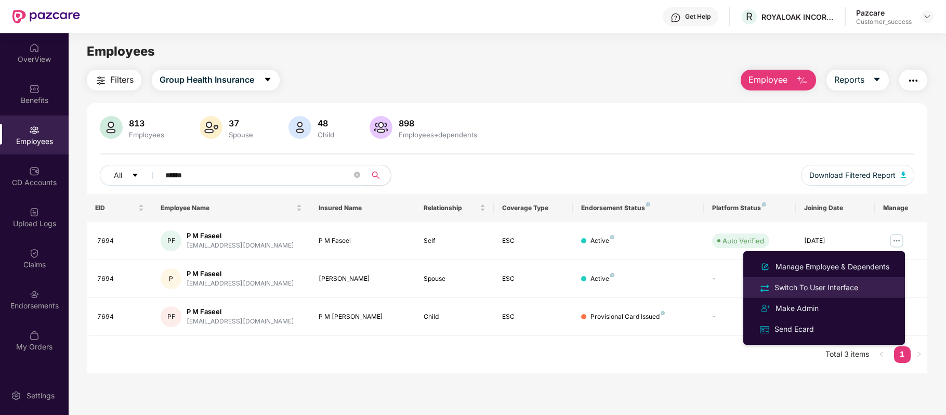
click at [808, 287] on div "Switch To User Interface" at bounding box center [817, 287] width 88 height 11
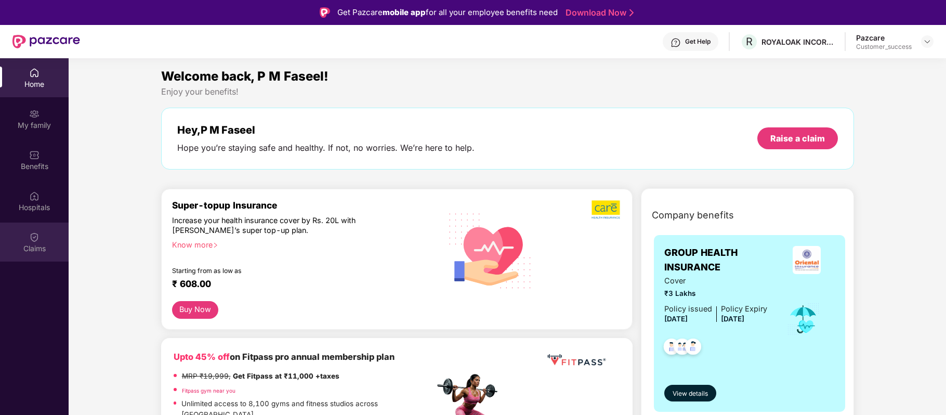
click at [33, 244] on div "Claims" at bounding box center [34, 248] width 69 height 10
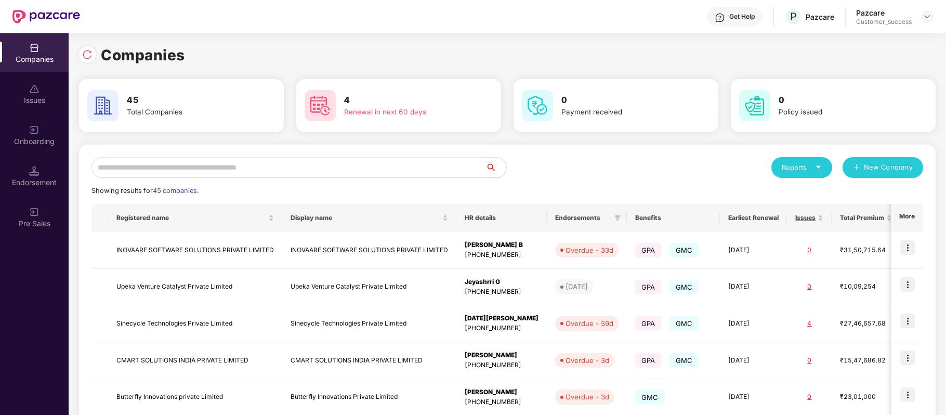
click at [256, 168] on input "text" at bounding box center [289, 167] width 394 height 21
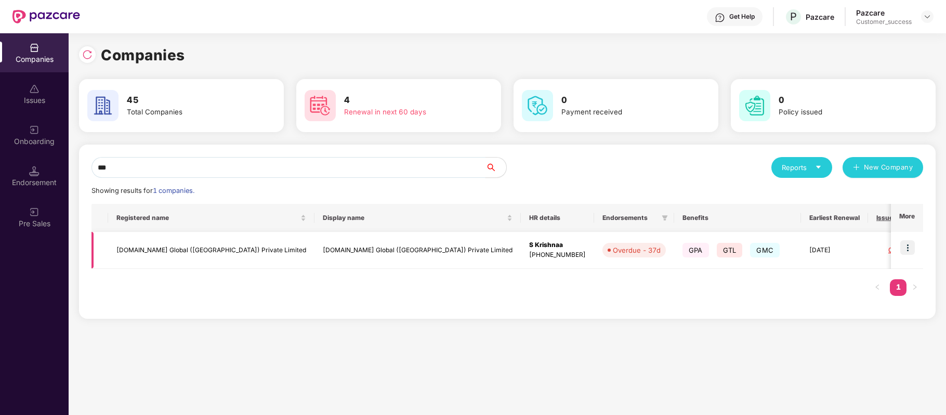
type input "***"
click at [209, 252] on td "[DOMAIN_NAME] Global ([GEOGRAPHIC_DATA]) Private Limited" at bounding box center [211, 250] width 206 height 37
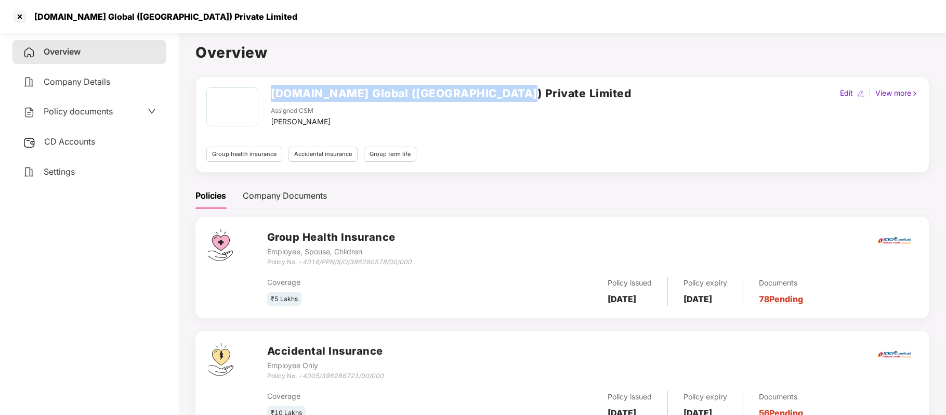
drag, startPoint x: 269, startPoint y: 96, endPoint x: 506, endPoint y: 96, distance: 236.6
click at [506, 96] on div "[DOMAIN_NAME] Global ([GEOGRAPHIC_DATA]) Private Limited Assigned CSM [PERSON_N…" at bounding box center [562, 107] width 712 height 40
copy h2 "[DOMAIN_NAME] Global ([GEOGRAPHIC_DATA]) Private Limited"
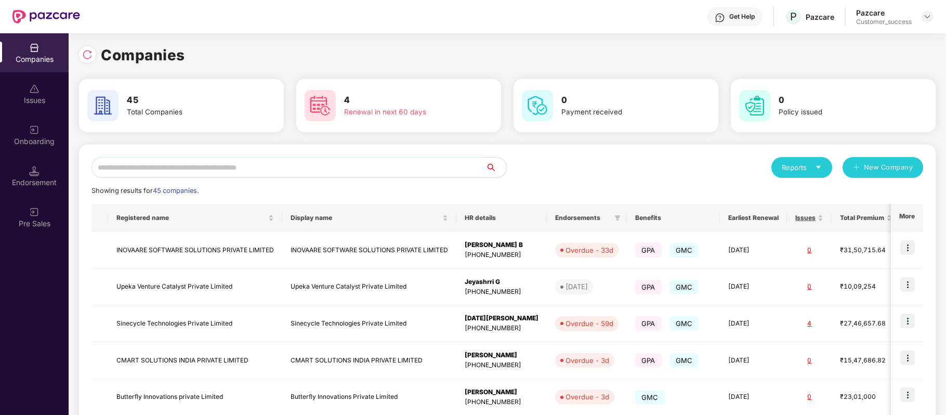
click at [173, 167] on input "text" at bounding box center [289, 167] width 394 height 21
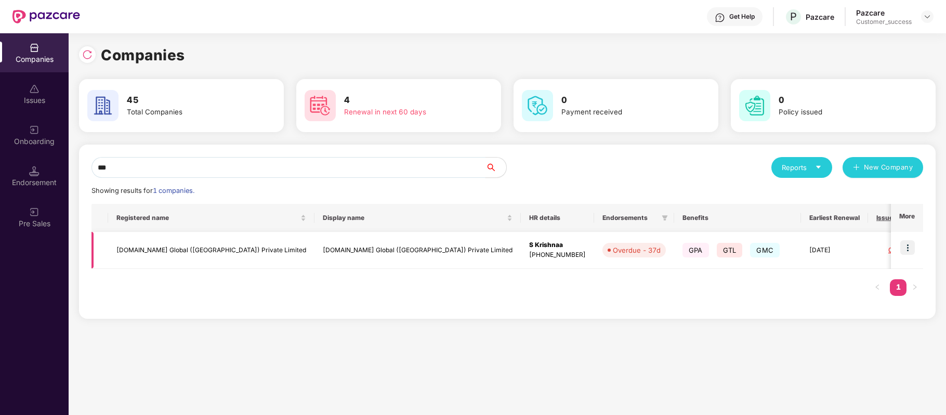
type input "***"
click at [908, 249] on img at bounding box center [908, 247] width 15 height 15
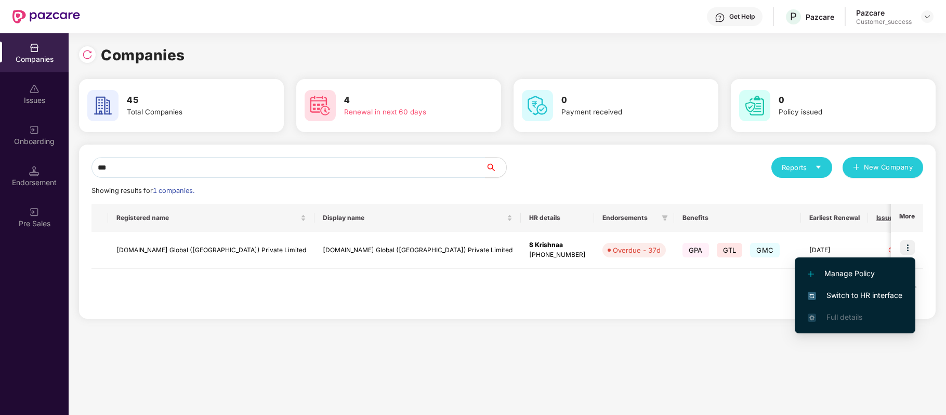
click at [878, 299] on span "Switch to HR interface" at bounding box center [855, 295] width 95 height 11
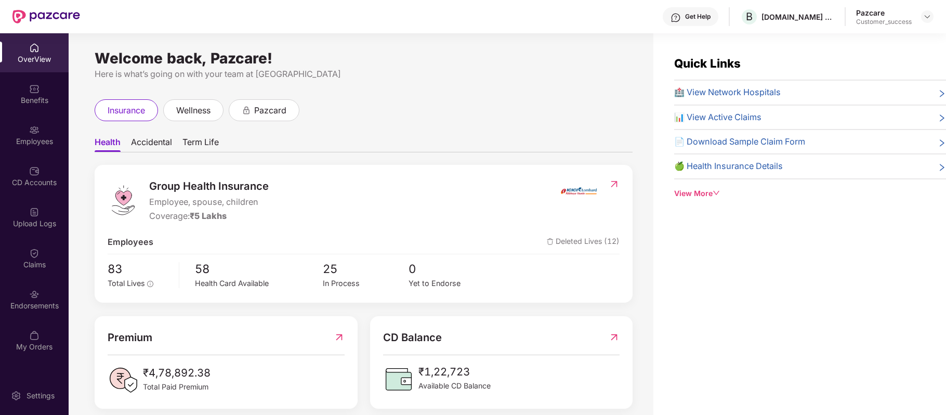
click at [35, 175] on img at bounding box center [34, 171] width 10 height 10
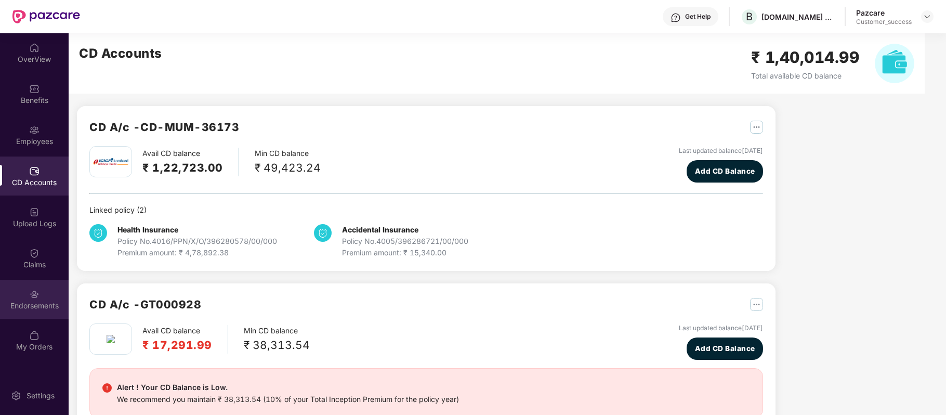
click at [40, 290] on div "Endorsements" at bounding box center [34, 299] width 69 height 39
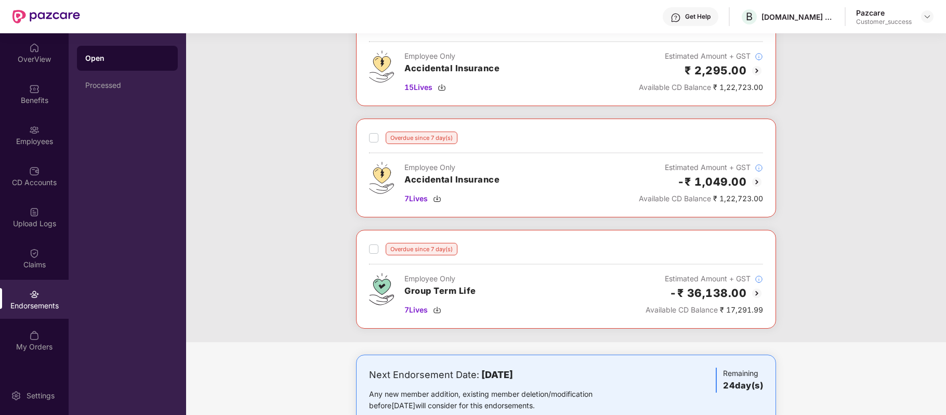
scroll to position [230, 0]
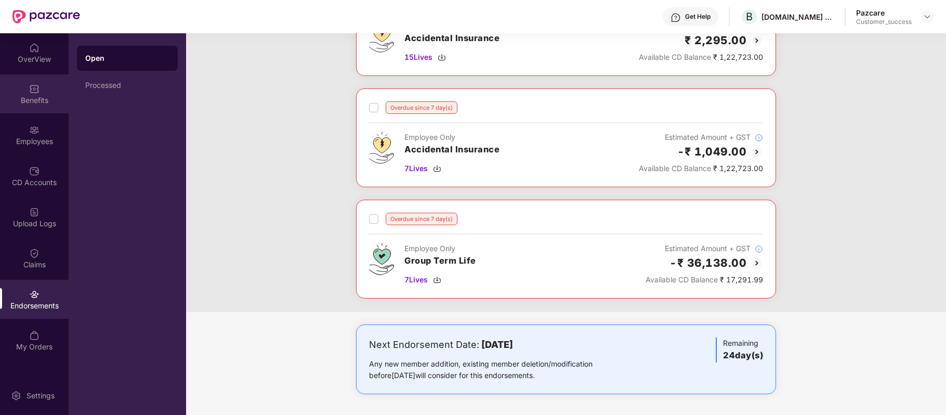
click at [33, 100] on div "Benefits" at bounding box center [34, 100] width 69 height 10
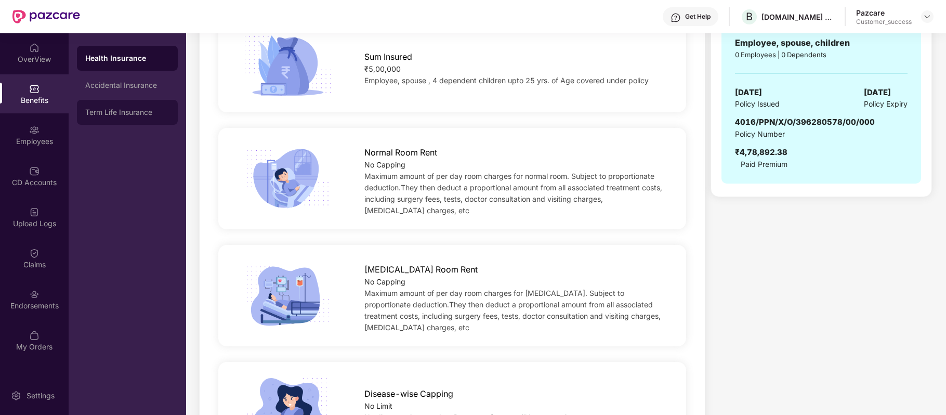
click at [107, 111] on div "Term Life Insurance" at bounding box center [127, 112] width 84 height 8
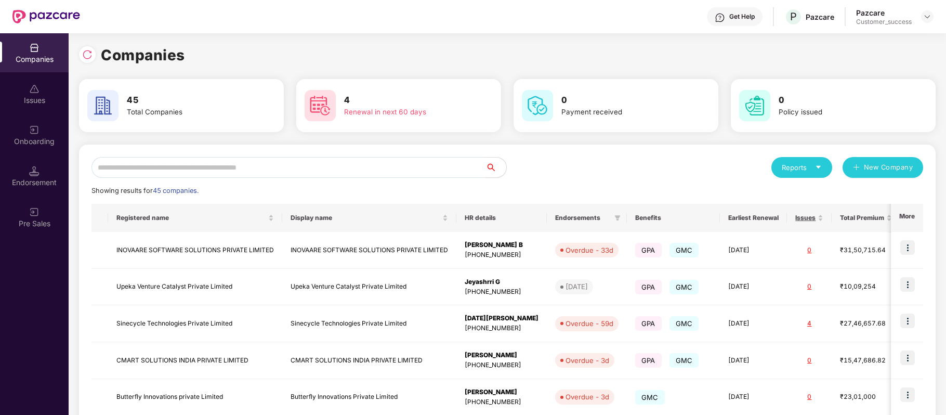
click at [295, 163] on input "text" at bounding box center [289, 167] width 394 height 21
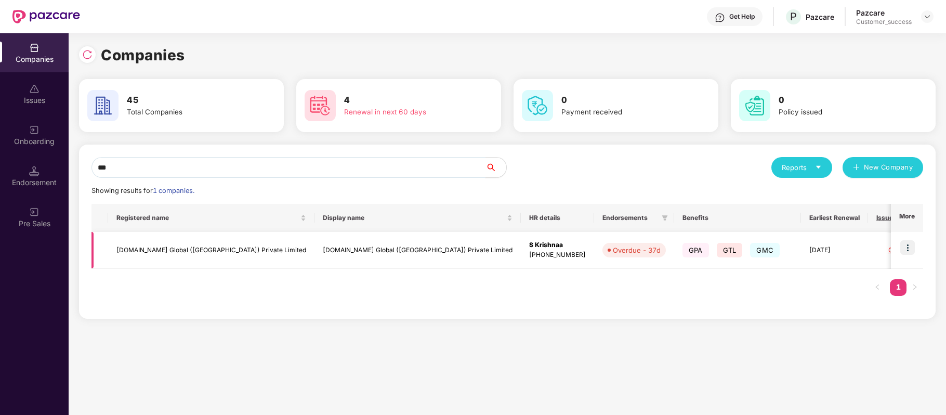
type input "***"
click at [198, 243] on td "[DOMAIN_NAME] Global ([GEOGRAPHIC_DATA]) Private Limited" at bounding box center [211, 250] width 206 height 37
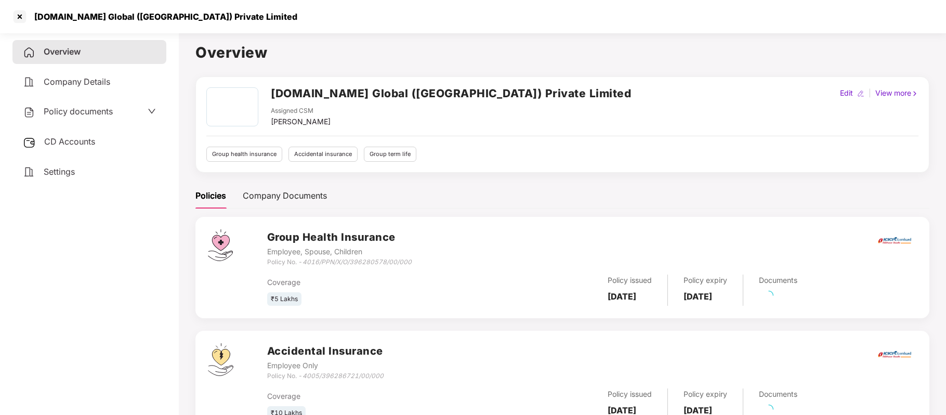
click at [88, 113] on span "Policy documents" at bounding box center [78, 111] width 69 height 10
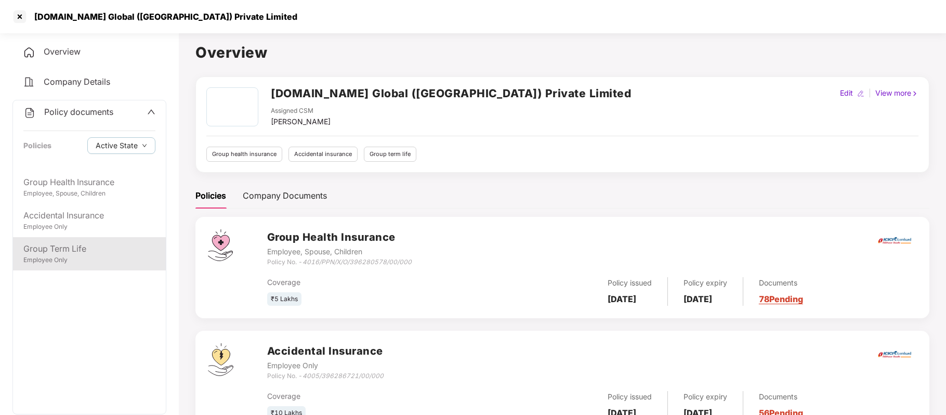
click at [83, 251] on div "Group Term Life" at bounding box center [89, 248] width 132 height 13
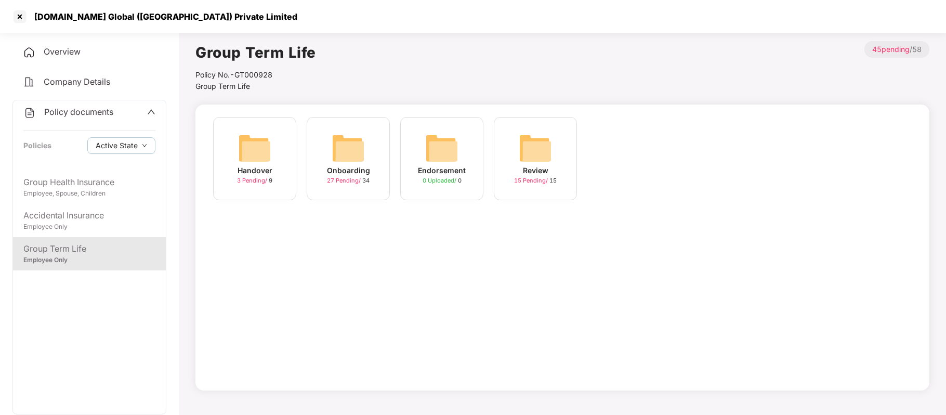
click at [78, 77] on span "Company Details" at bounding box center [77, 81] width 67 height 10
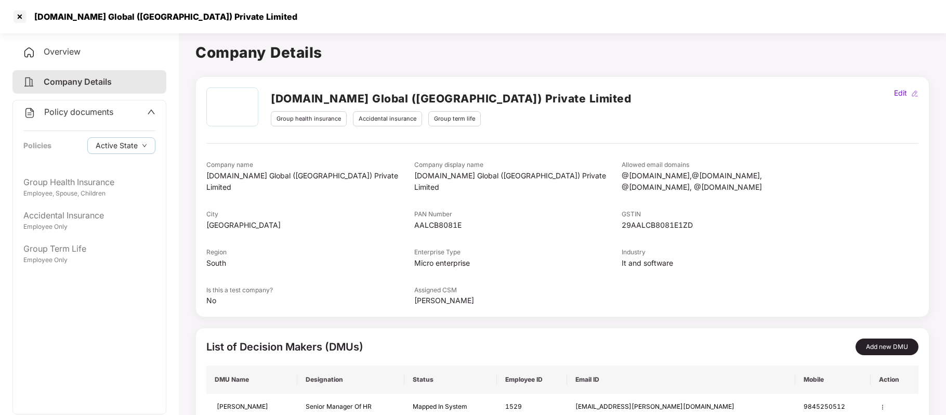
click at [70, 57] on div "Overview" at bounding box center [89, 52] width 154 height 24
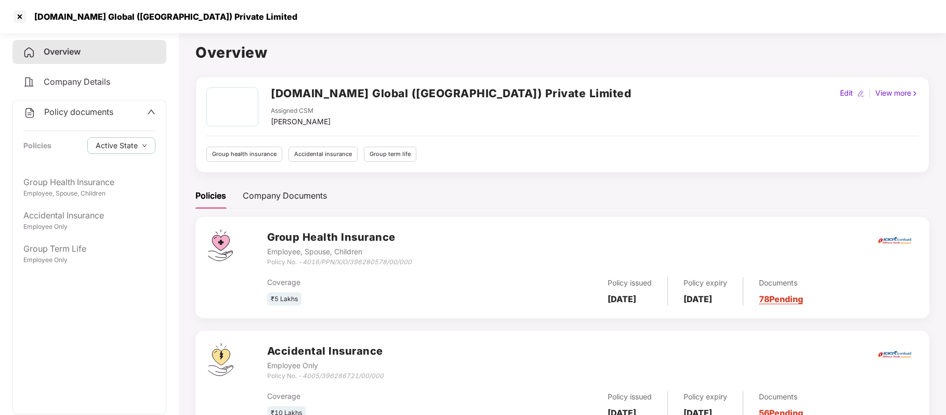
scroll to position [156, 0]
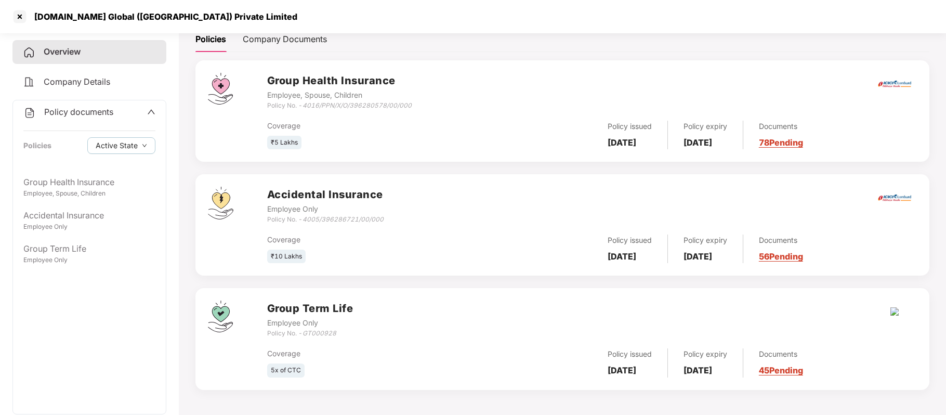
click at [893, 312] on img at bounding box center [895, 311] width 8 height 8
click at [308, 308] on h3 "Group Term Life" at bounding box center [310, 309] width 86 height 16
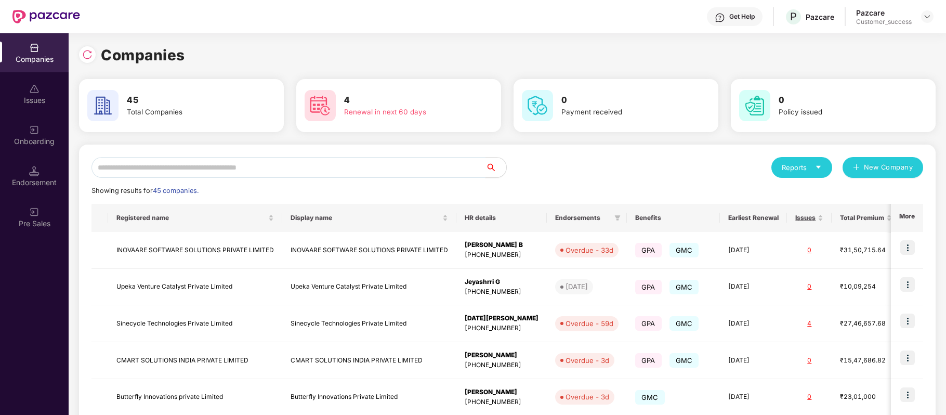
click at [217, 163] on input "text" at bounding box center [289, 167] width 394 height 21
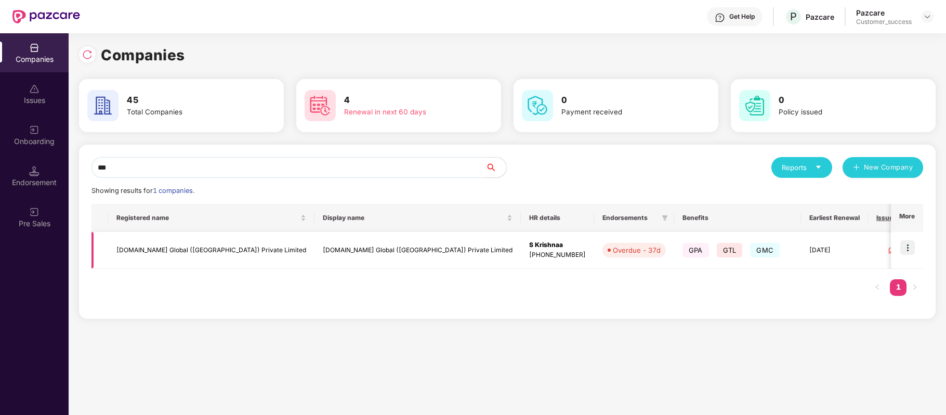
type input "***"
click at [906, 247] on img at bounding box center [908, 247] width 15 height 15
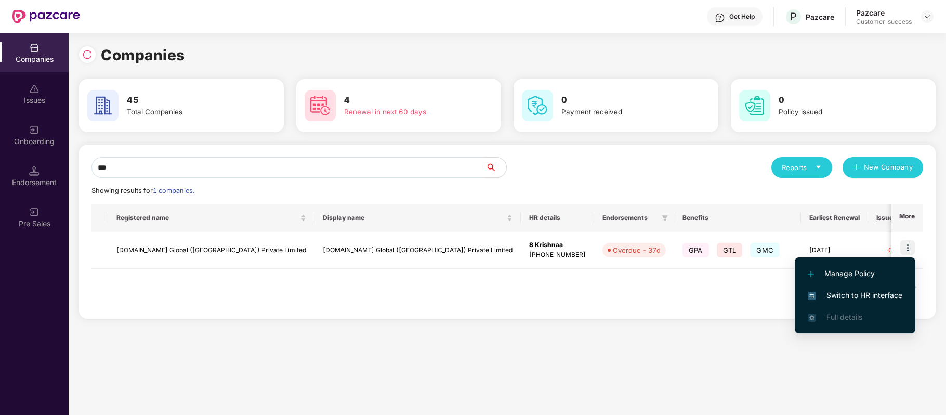
click at [889, 291] on span "Switch to HR interface" at bounding box center [855, 295] width 95 height 11
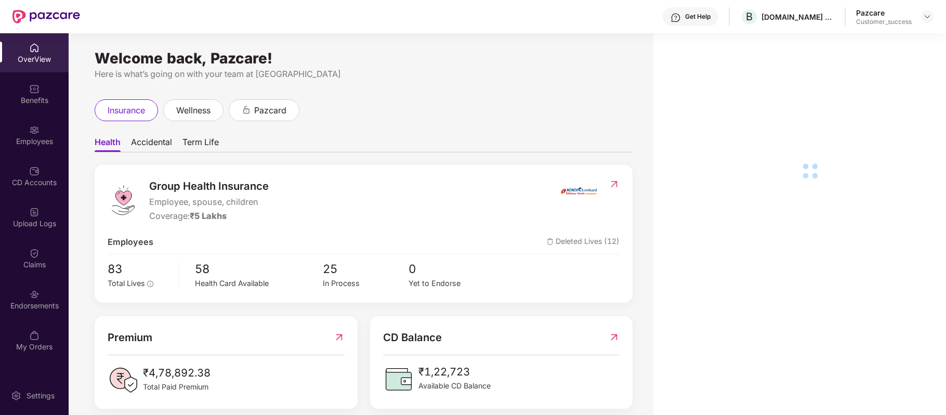
click at [42, 142] on div "Employees" at bounding box center [34, 141] width 69 height 10
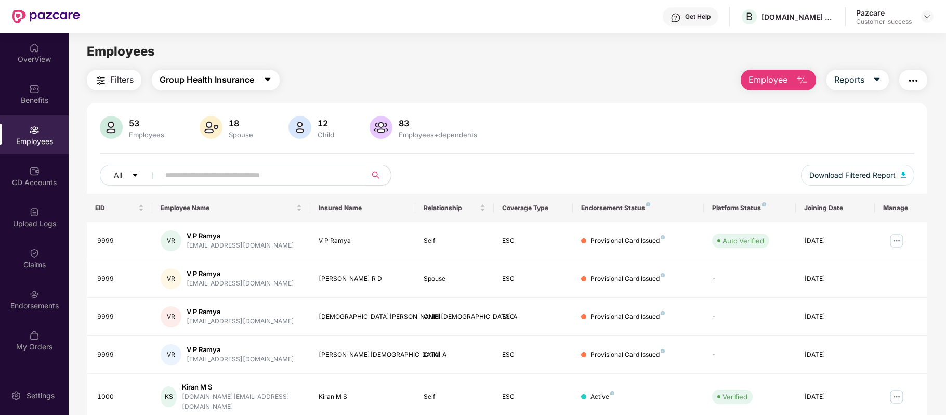
click at [214, 82] on span "Group Health Insurance" at bounding box center [207, 79] width 95 height 13
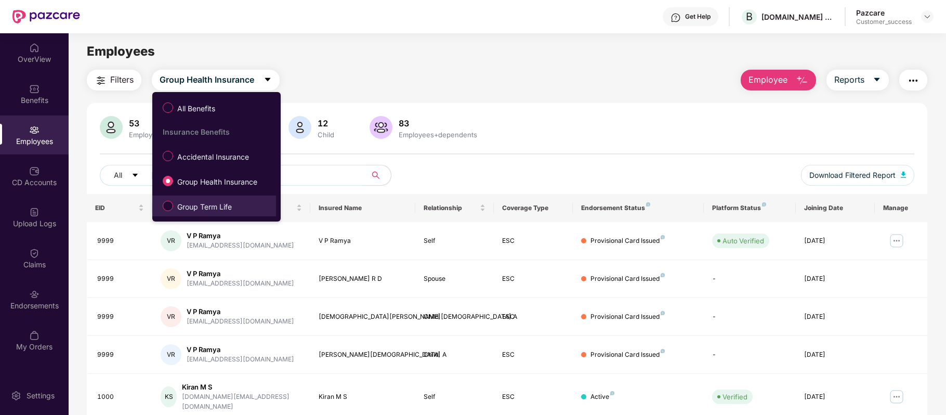
click at [219, 208] on span "Group Term Life" at bounding box center [204, 206] width 63 height 11
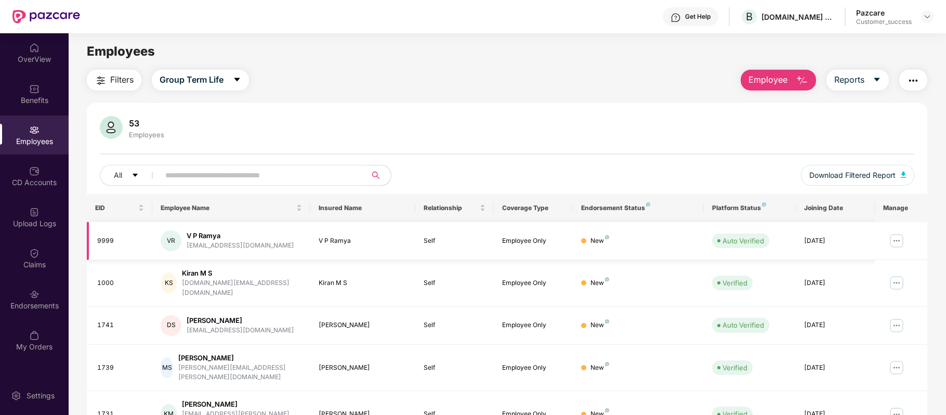
click at [894, 243] on img at bounding box center [897, 240] width 17 height 17
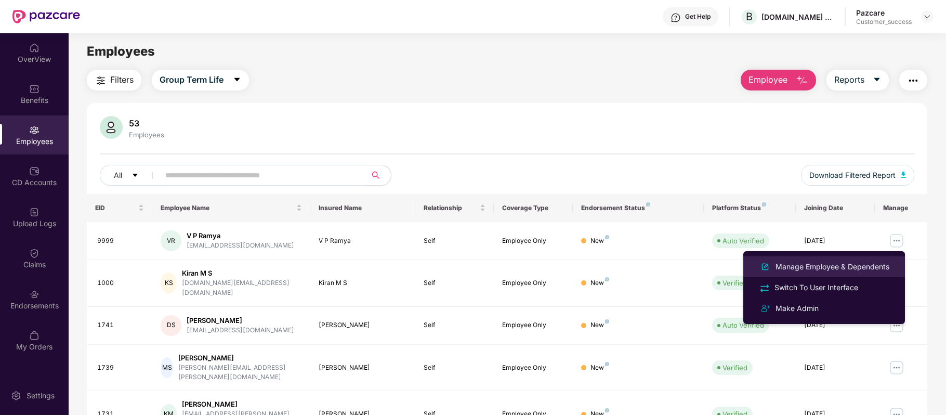
click at [824, 265] on div "Manage Employee & Dependents" at bounding box center [833, 266] width 118 height 11
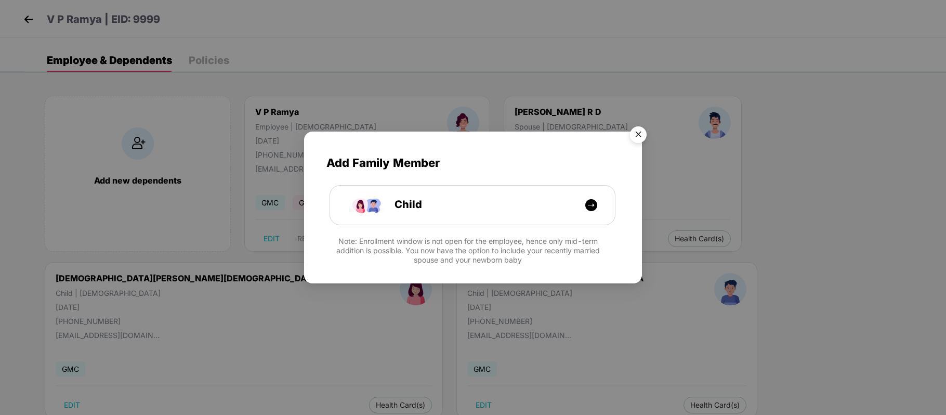
click at [638, 130] on img "Close" at bounding box center [638, 136] width 29 height 29
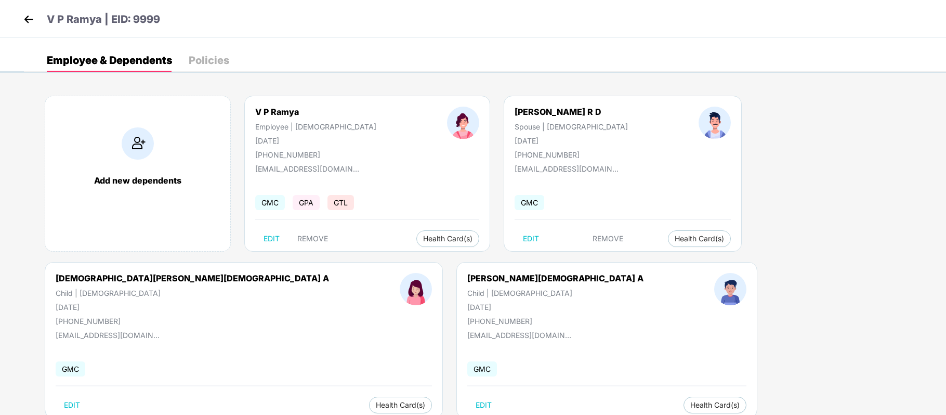
click at [227, 64] on div "Policies" at bounding box center [209, 60] width 41 height 10
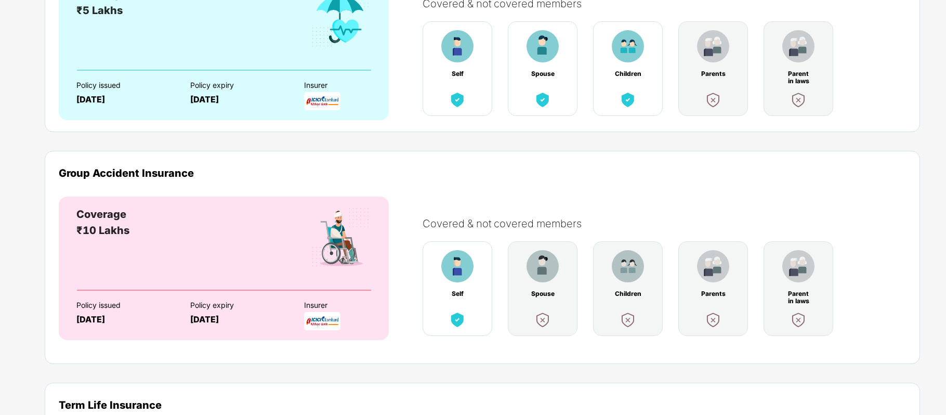
scroll to position [148, 0]
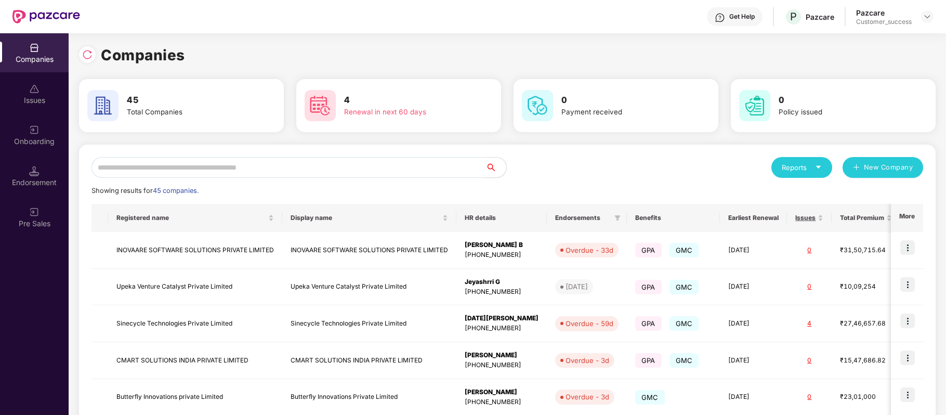
click at [246, 163] on input "text" at bounding box center [289, 167] width 394 height 21
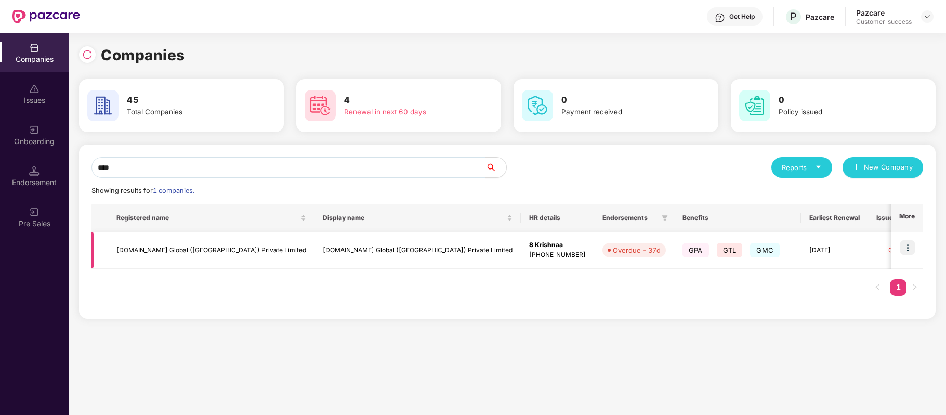
type input "****"
click at [200, 252] on td "[DOMAIN_NAME] Global ([GEOGRAPHIC_DATA]) Private Limited" at bounding box center [211, 250] width 206 height 37
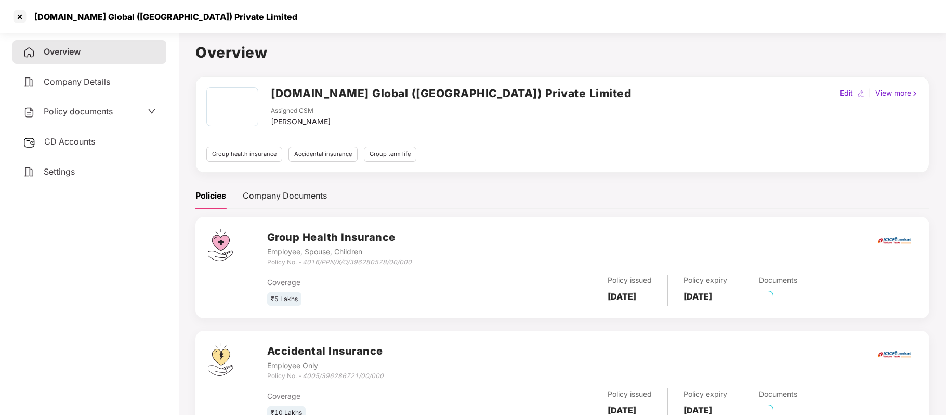
click at [99, 114] on span "Policy documents" at bounding box center [78, 111] width 69 height 10
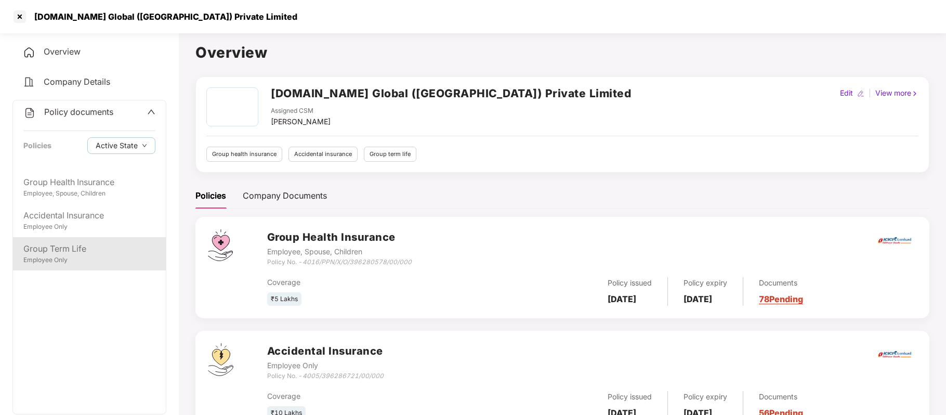
click at [76, 244] on div "Group Term Life" at bounding box center [89, 248] width 132 height 13
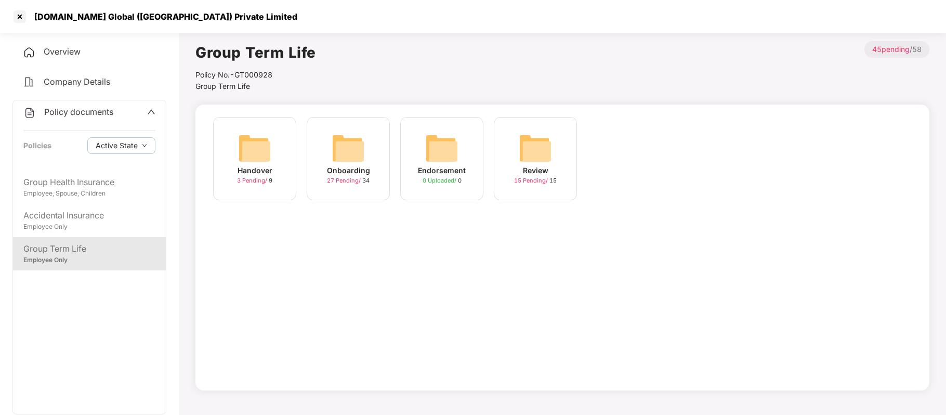
click at [344, 171] on div "Onboarding" at bounding box center [348, 170] width 43 height 11
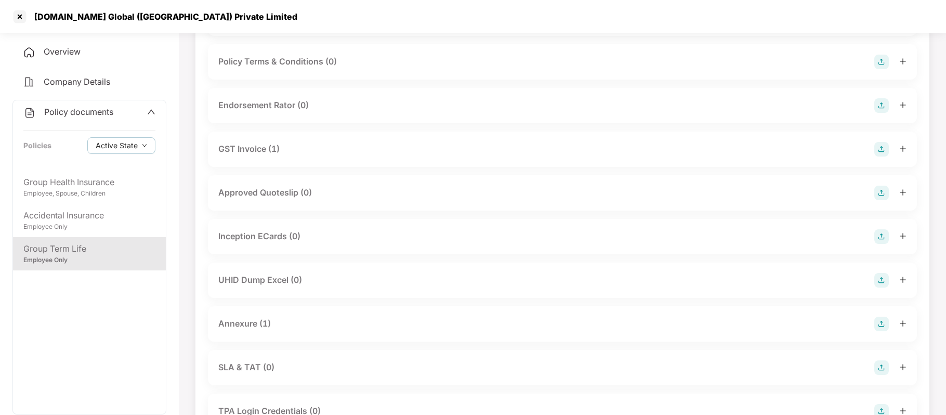
scroll to position [292, 0]
click at [327, 319] on div "Annexure (1)" at bounding box center [562, 323] width 688 height 15
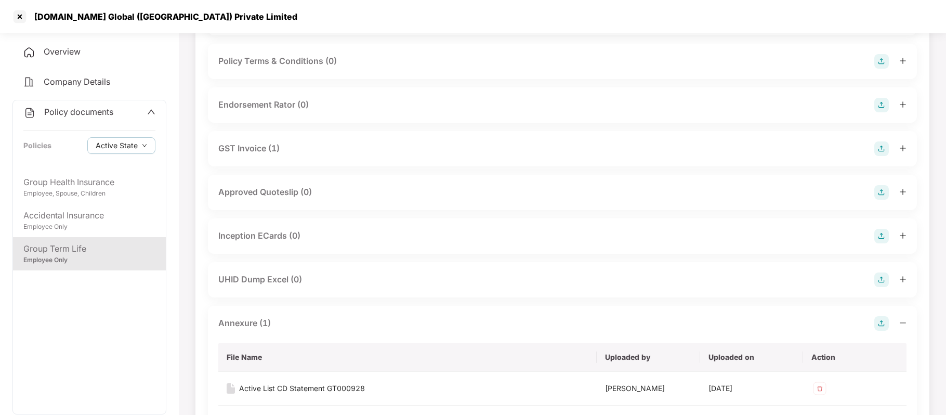
scroll to position [321, 0]
